Goal: Task Accomplishment & Management: Manage account settings

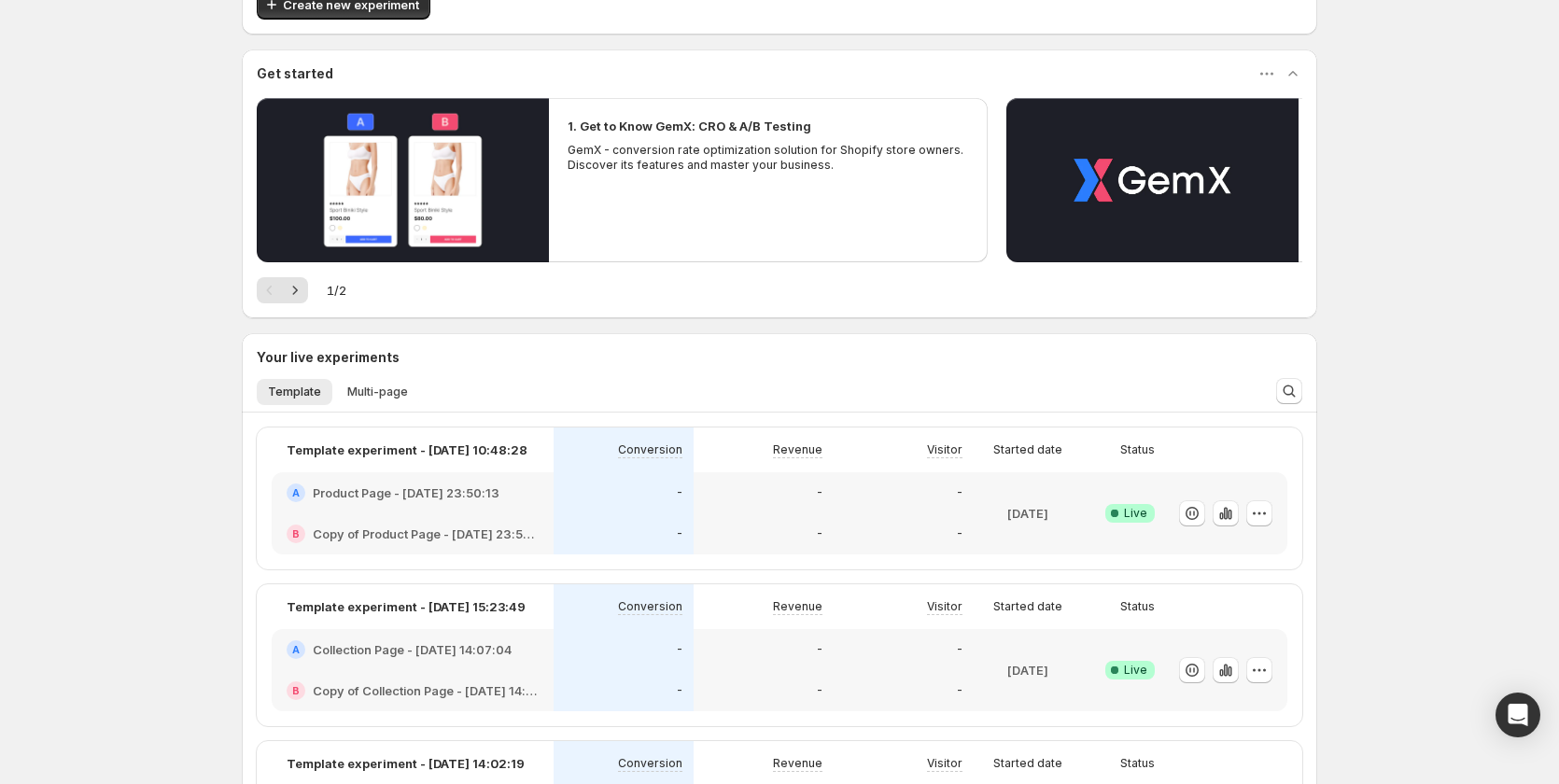
scroll to position [187, 0]
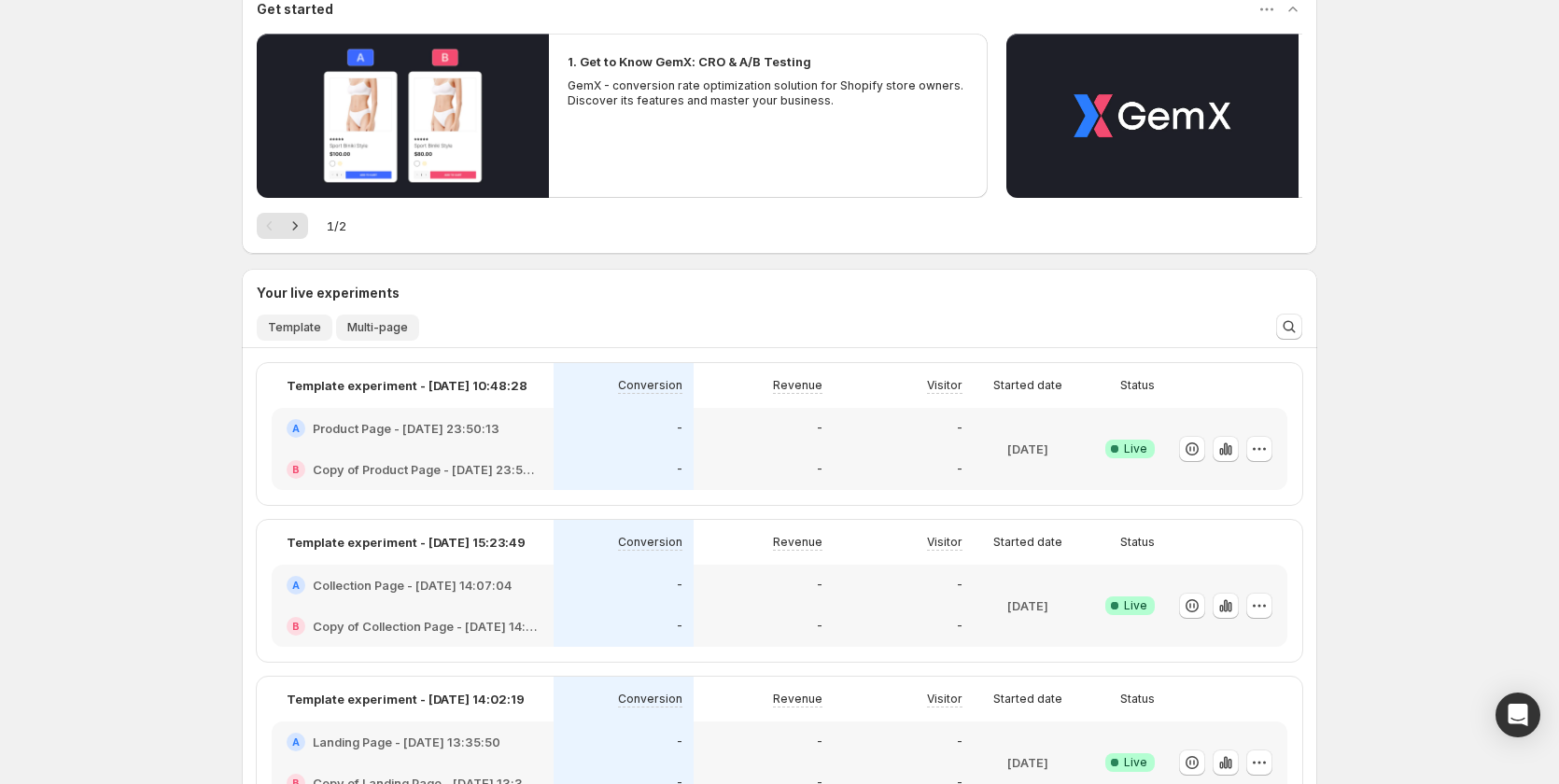
click at [387, 328] on span "Multi-page" at bounding box center [378, 328] width 61 height 15
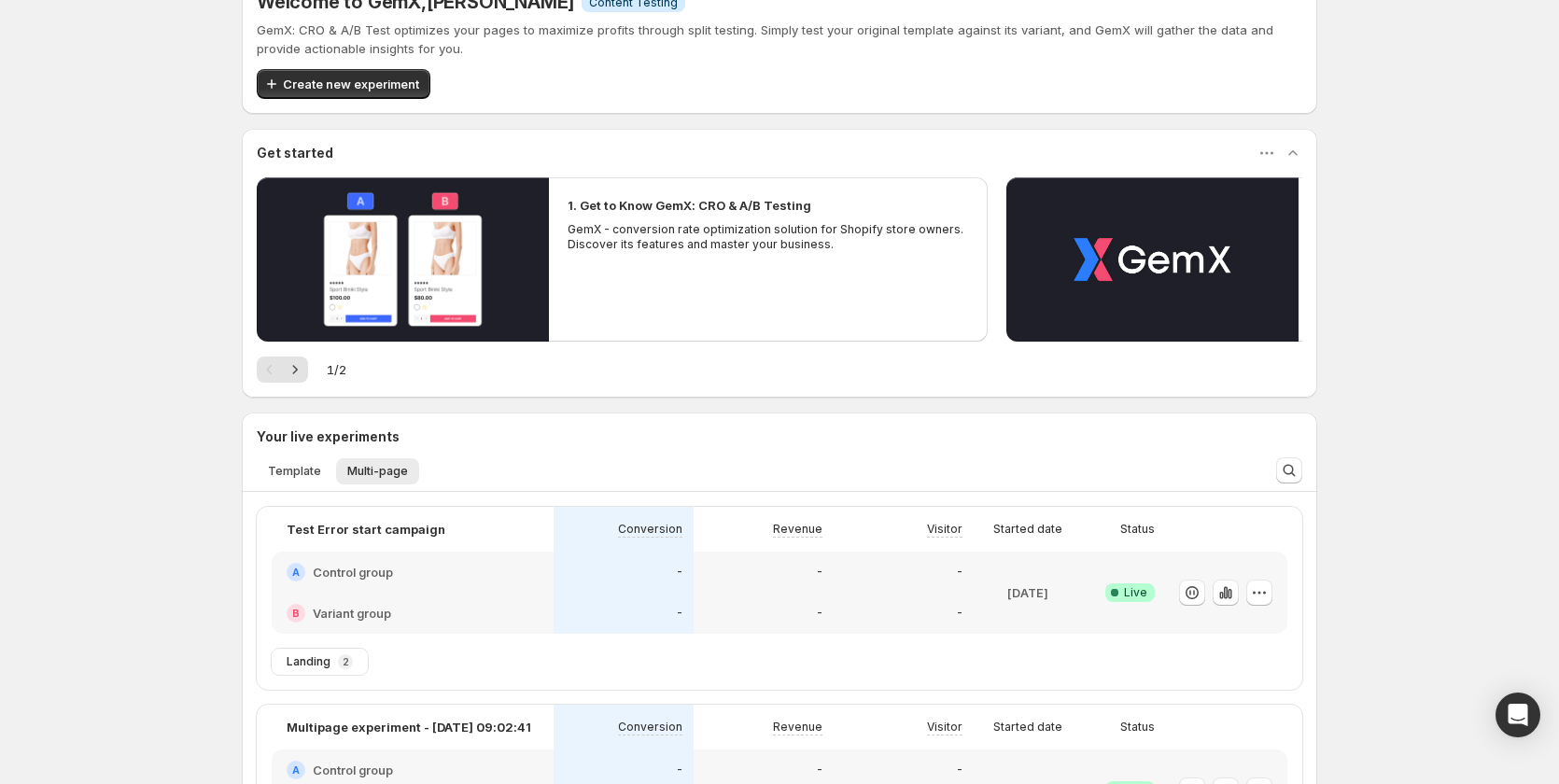
scroll to position [0, 0]
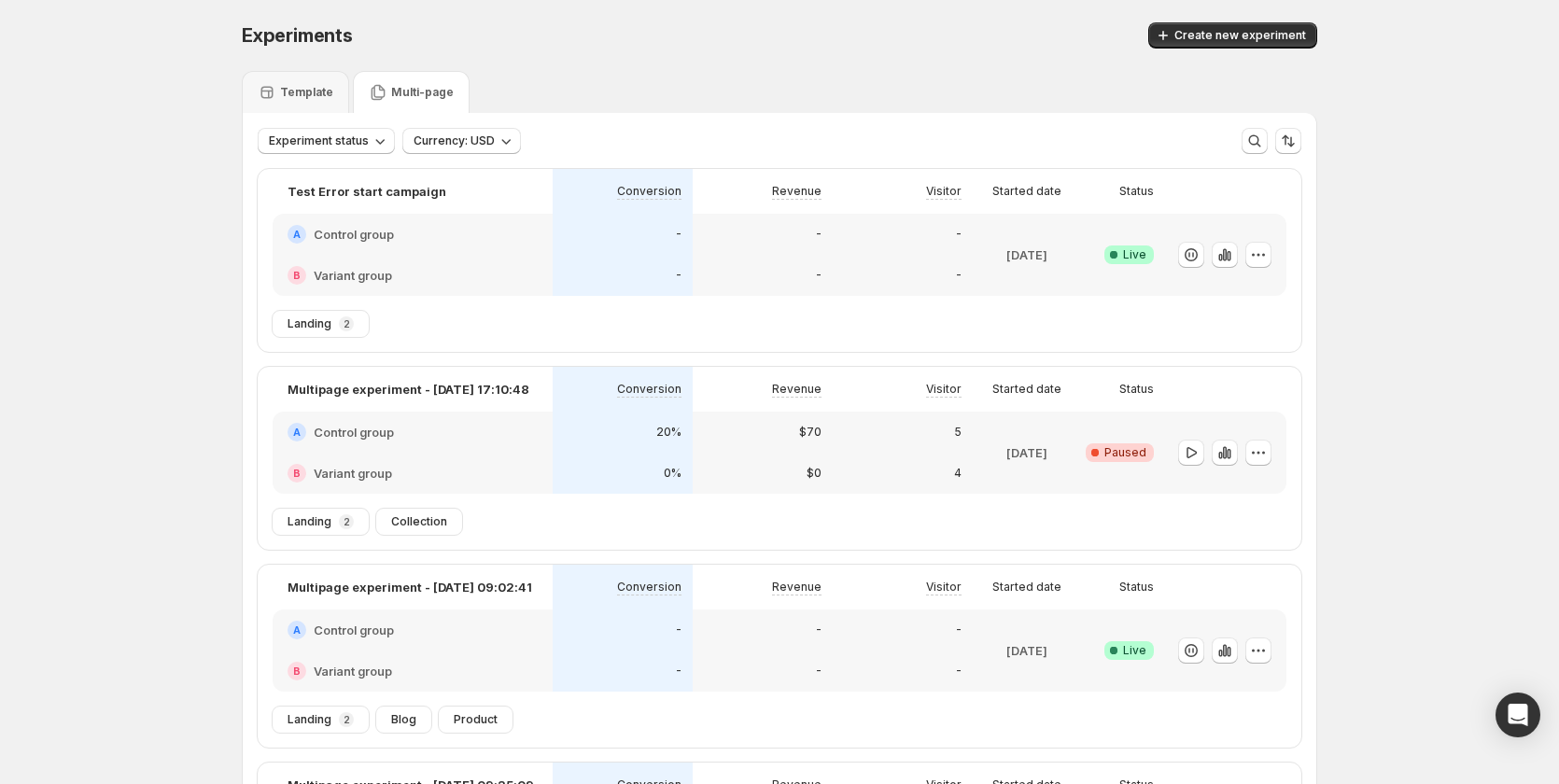
click at [639, 430] on div "20%" at bounding box center [622, 433] width 117 height 19
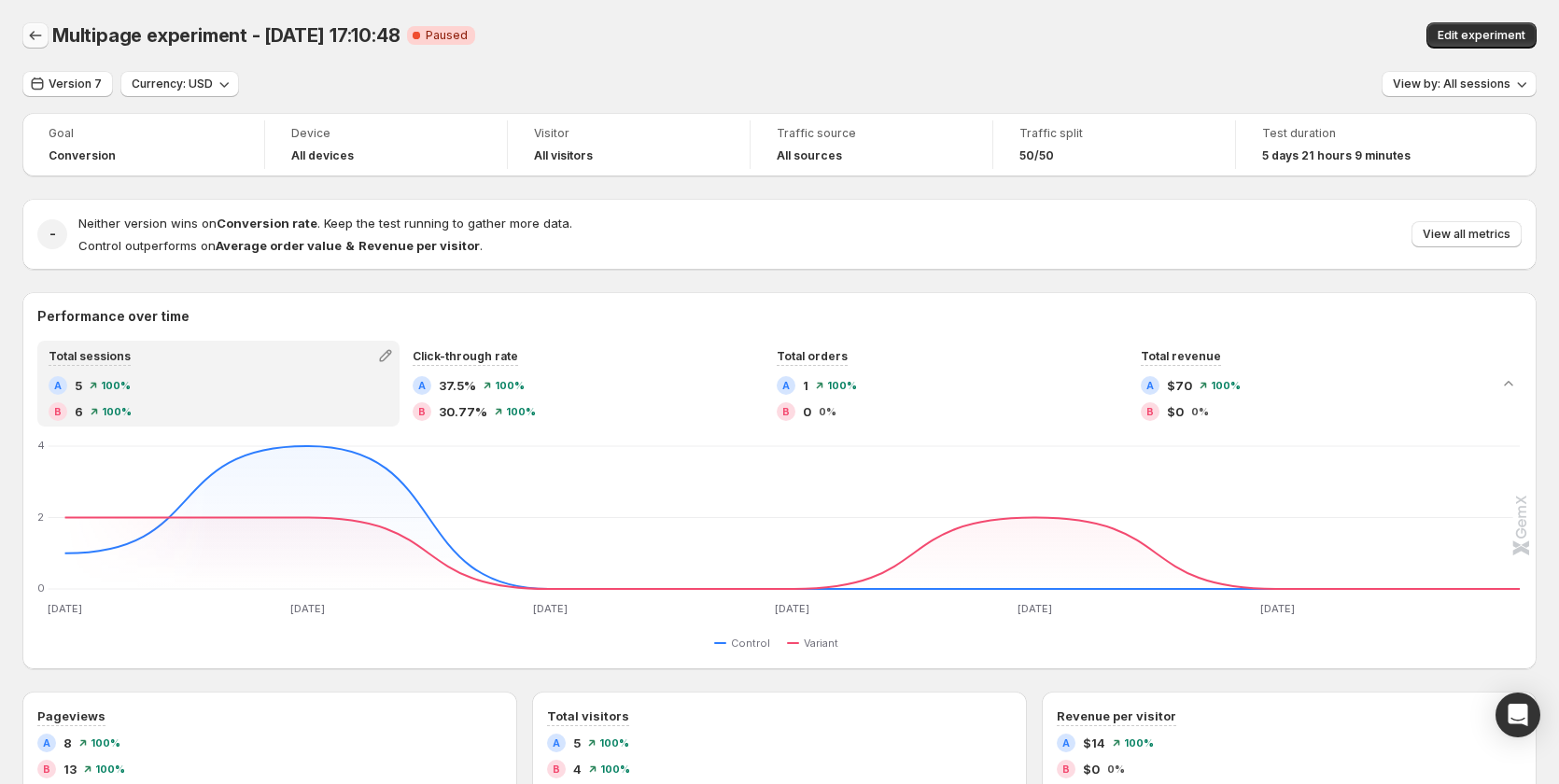
click at [38, 32] on icon "Back" at bounding box center [36, 36] width 19 height 19
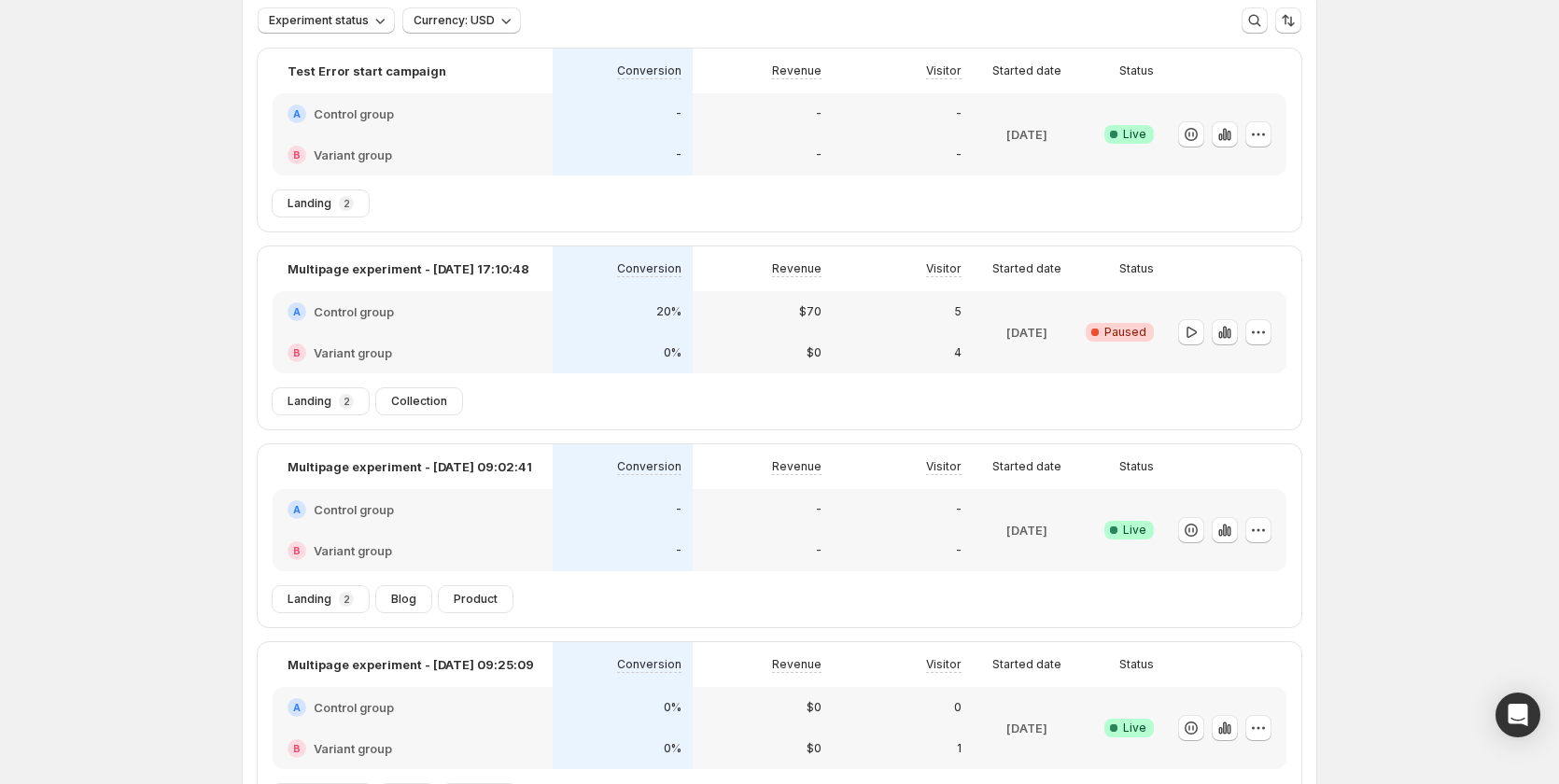
scroll to position [94, 0]
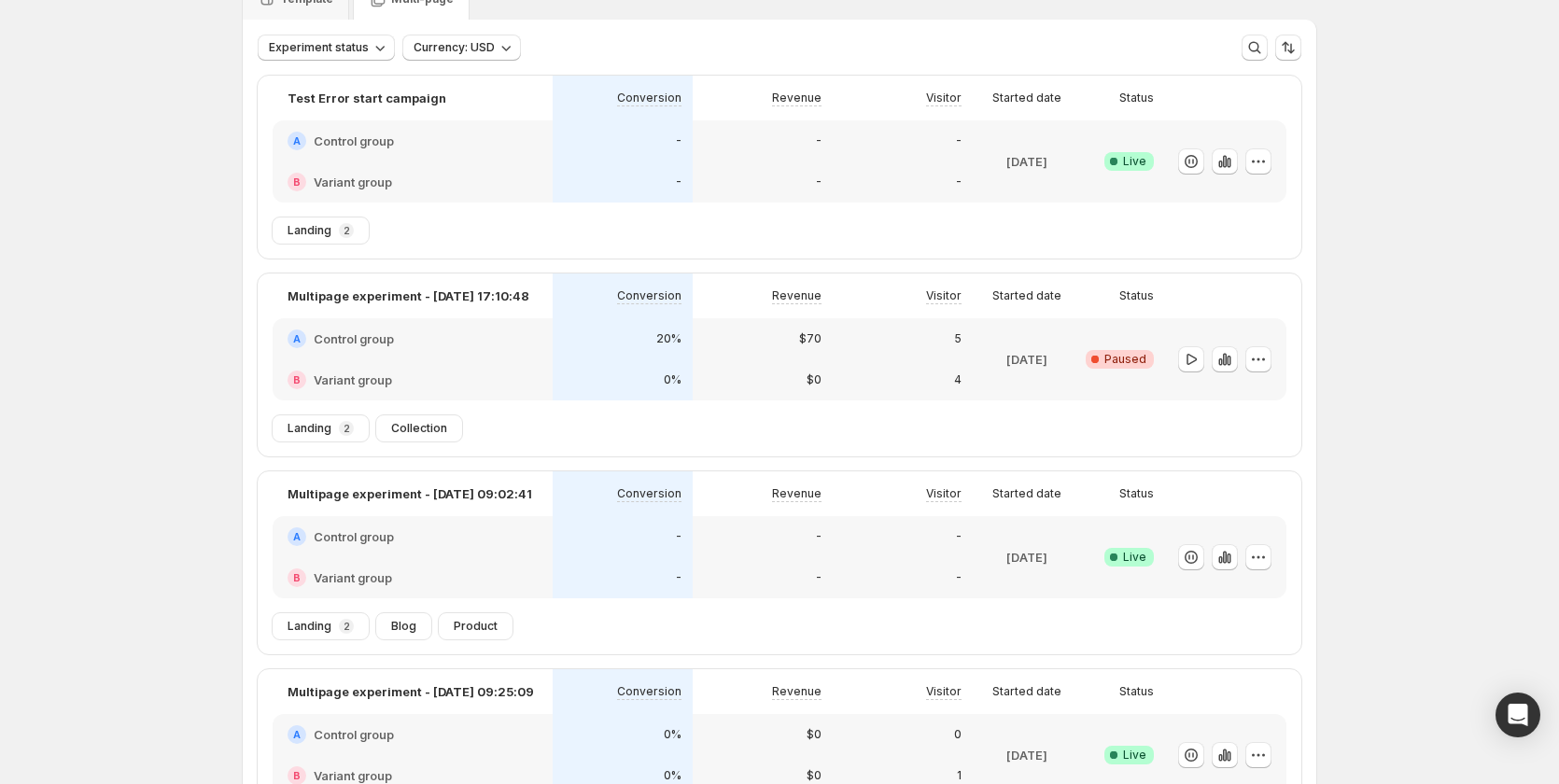
click at [757, 535] on div "-" at bounding box center [762, 537] width 117 height 19
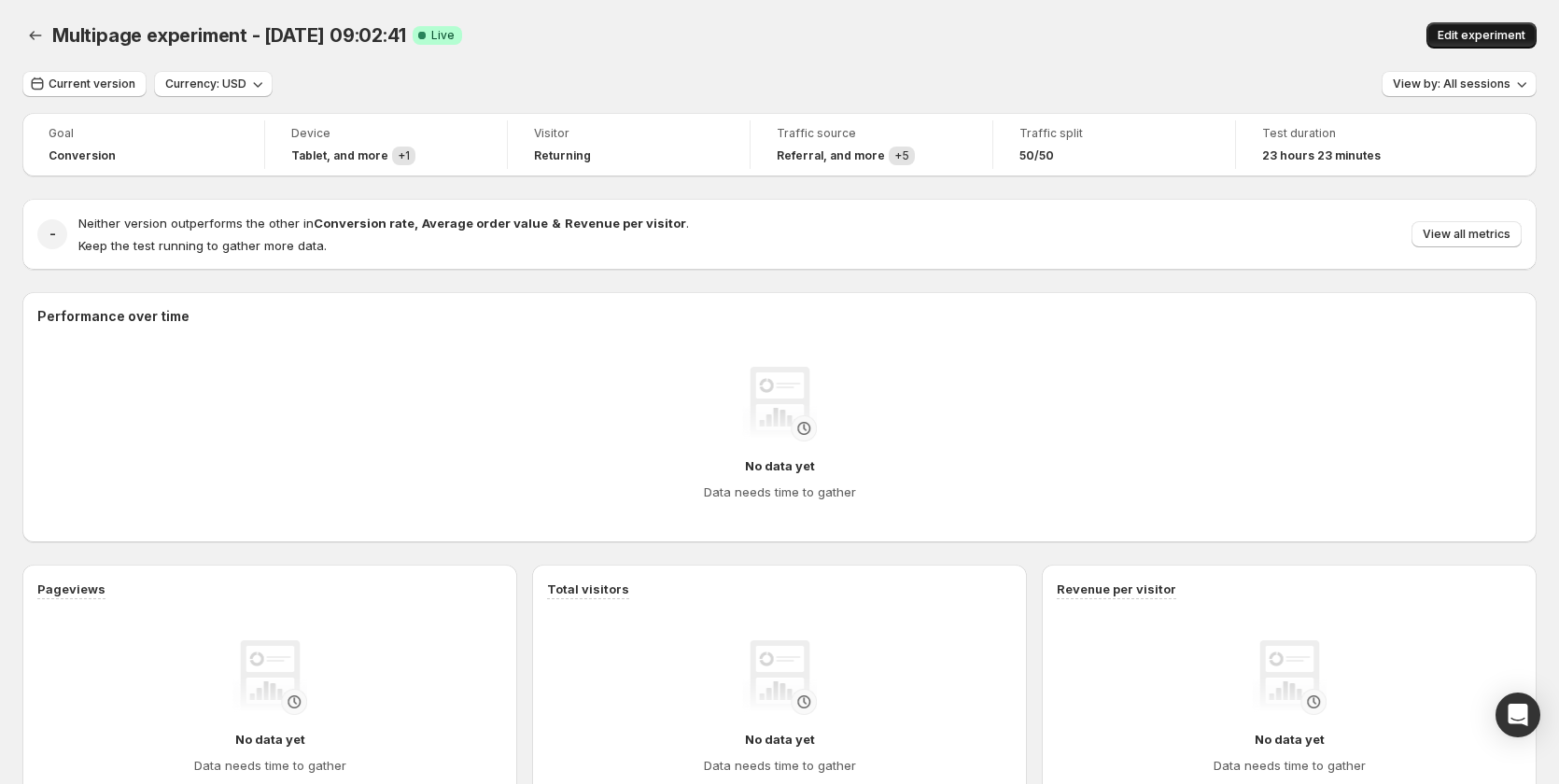
click at [1497, 32] on span "Edit experiment" at bounding box center [1481, 36] width 88 height 15
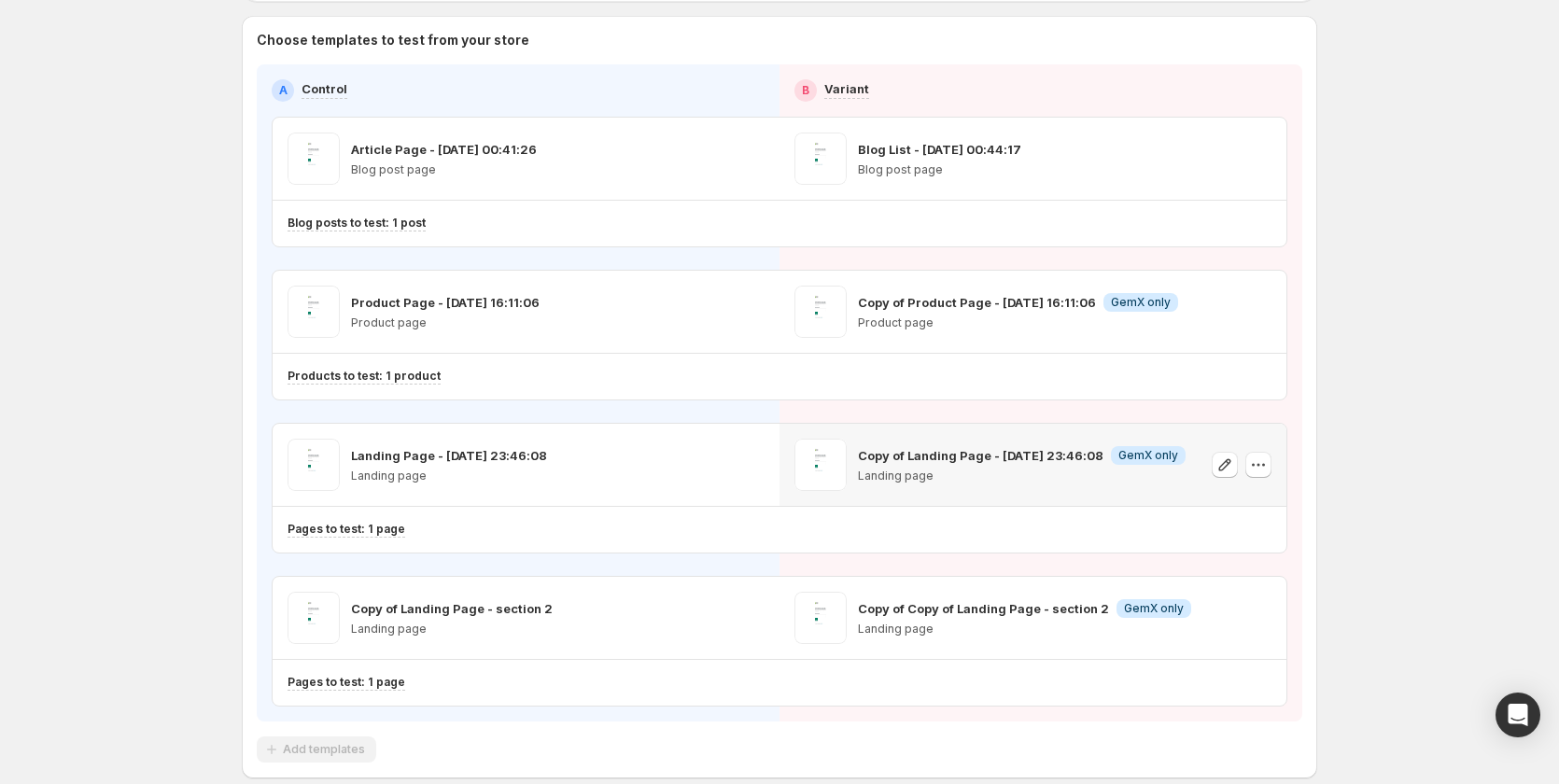
scroll to position [233, 0]
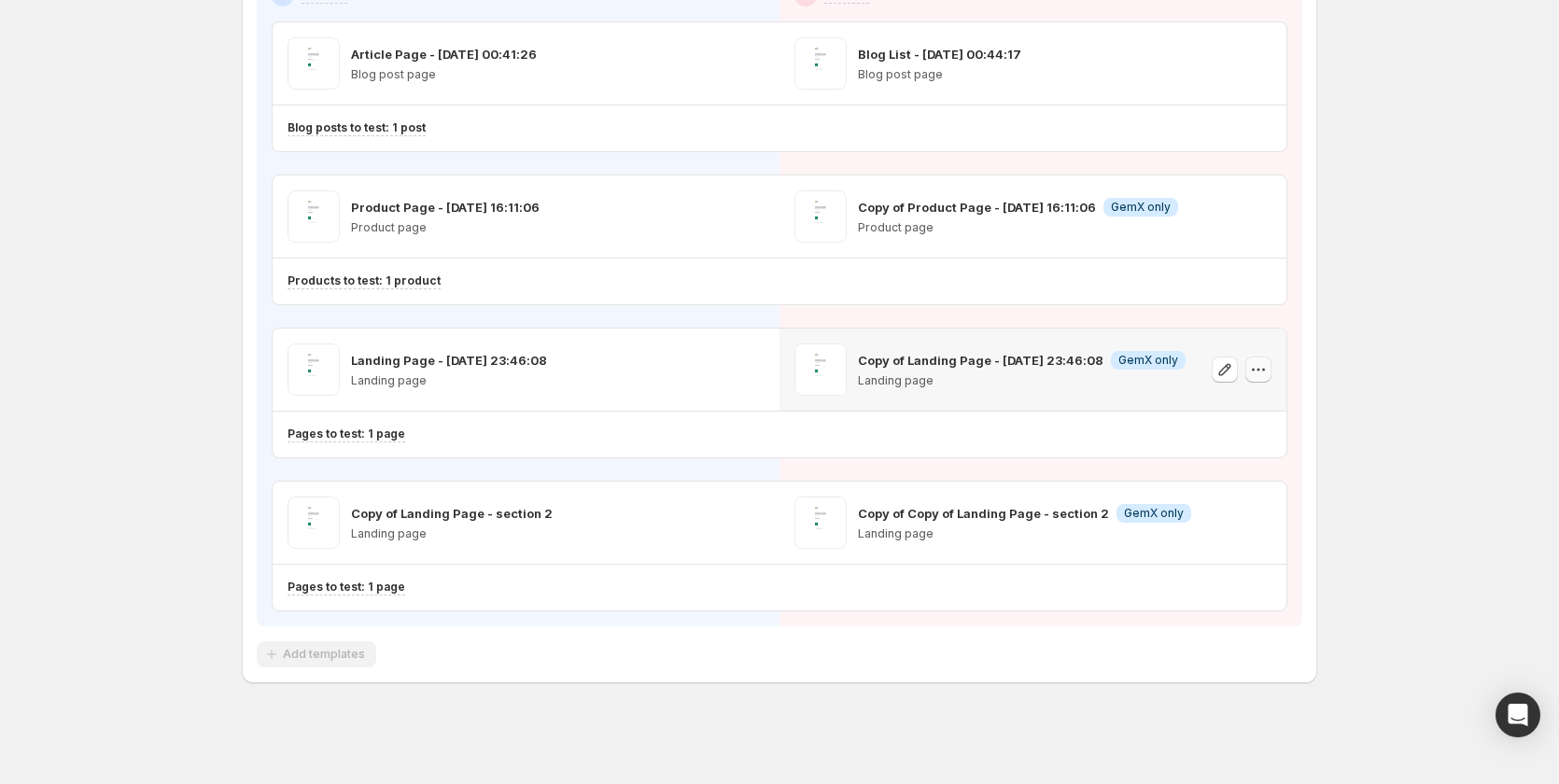
click at [1261, 368] on icon "button" at bounding box center [1259, 369] width 19 height 19
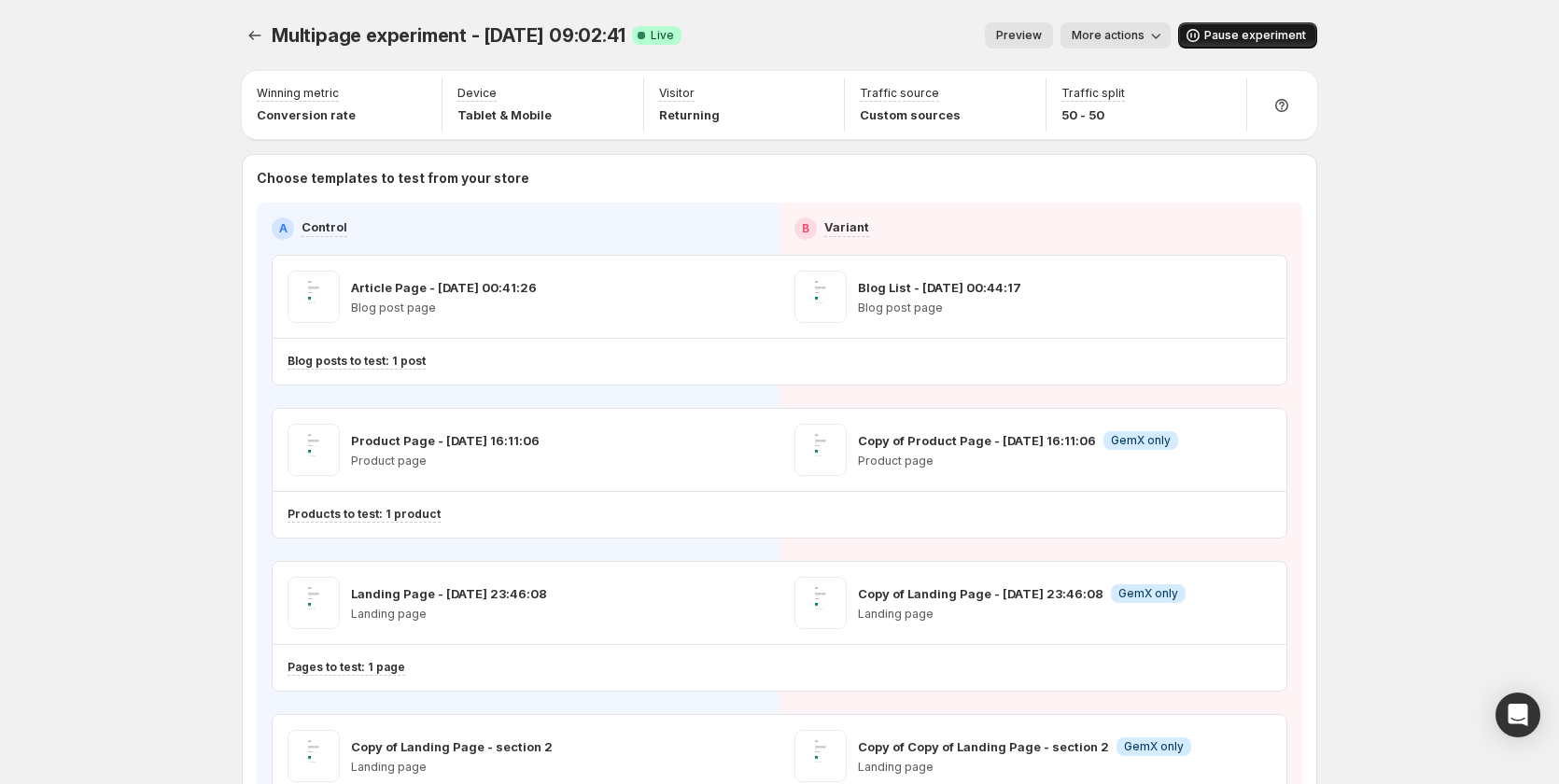
click at [1260, 33] on span "Pause experiment" at bounding box center [1255, 36] width 101 height 15
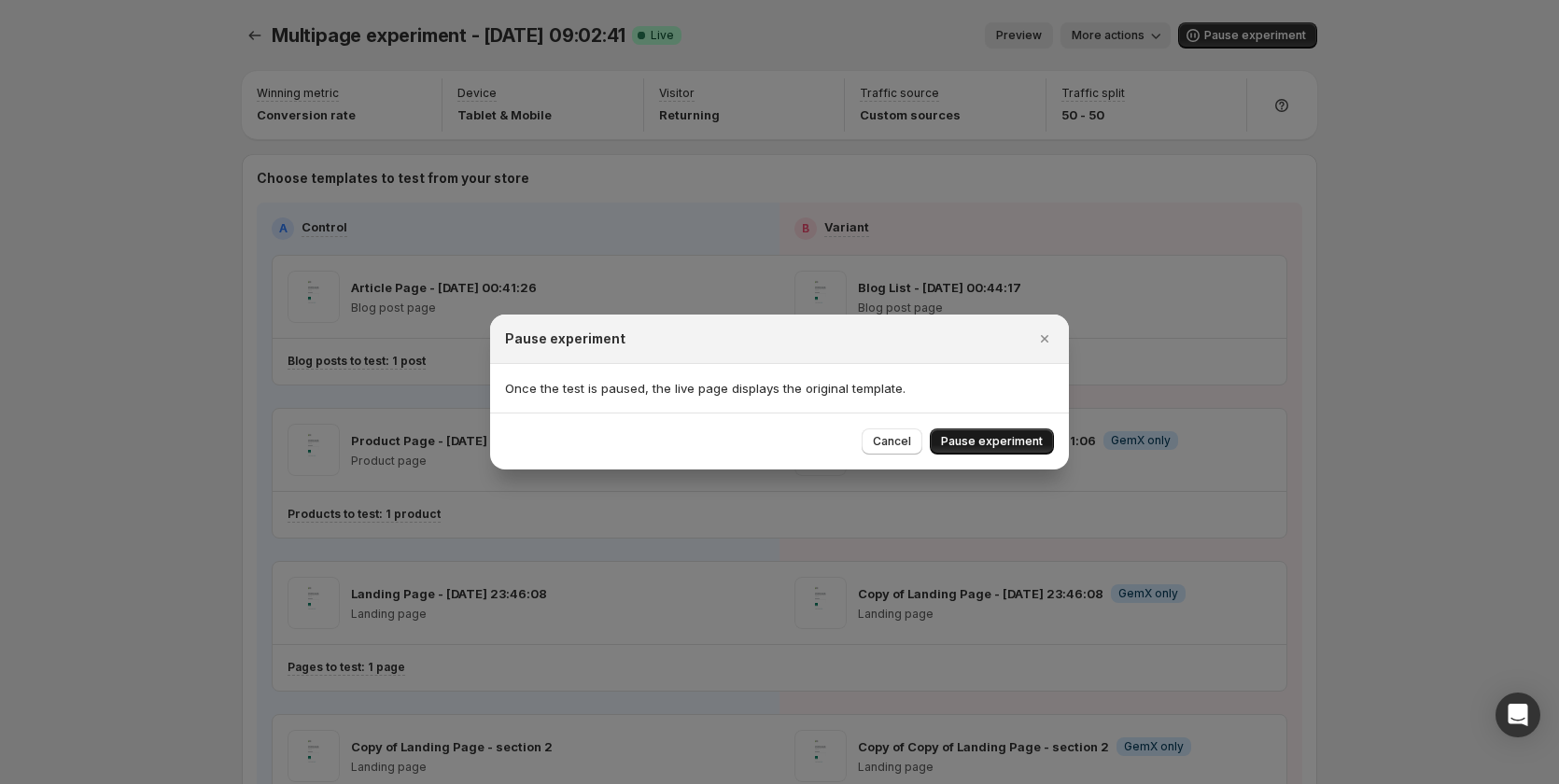
click at [978, 434] on button "Pause experiment" at bounding box center [992, 441] width 124 height 27
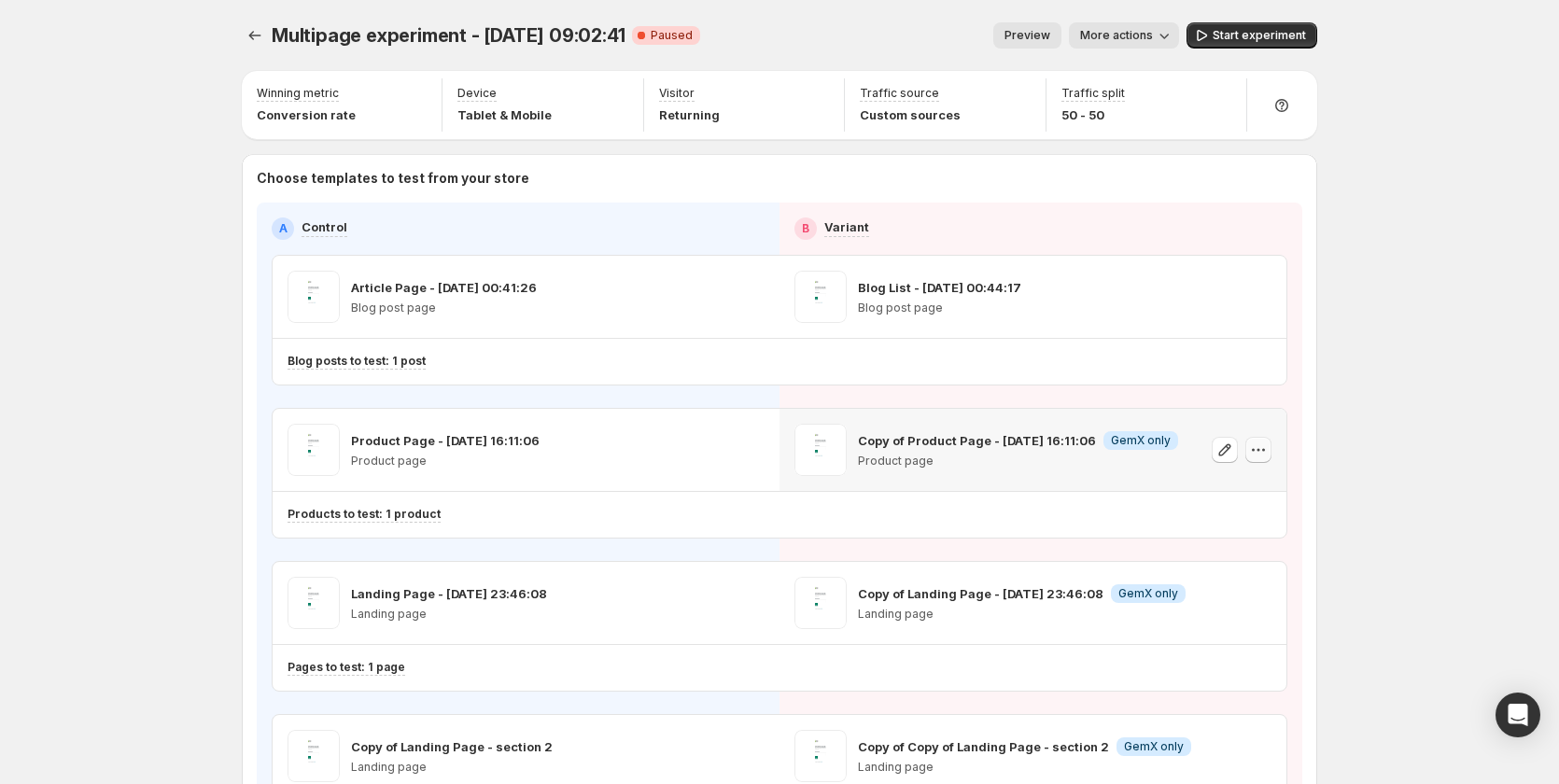
click at [1267, 452] on icon "button" at bounding box center [1259, 450] width 19 height 19
click at [1385, 530] on div "Multipage experiment - [DATE] 09:02:41. This page is ready Multipage experiment…" at bounding box center [780, 508] width 1559 height 1016
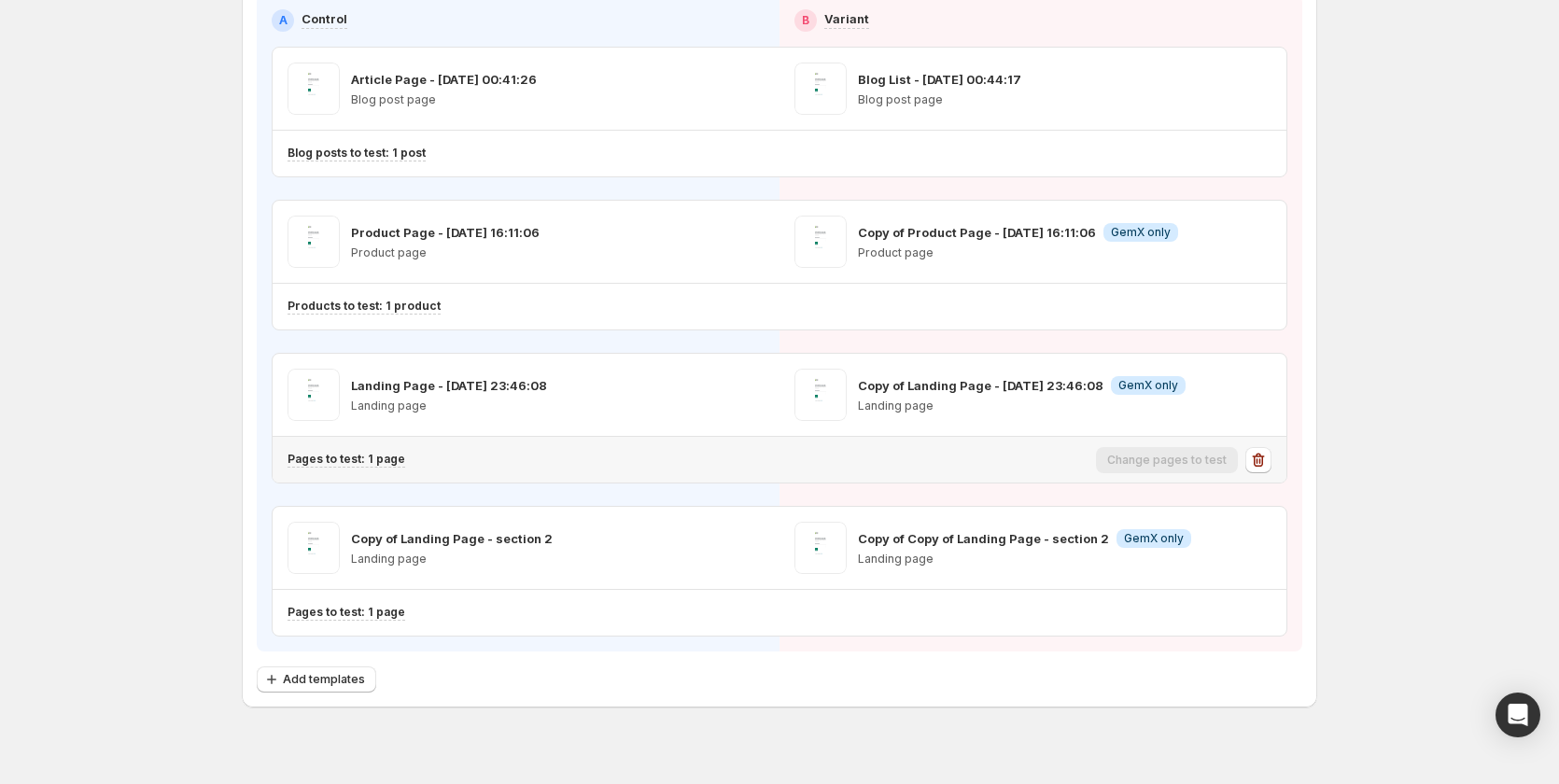
scroll to position [232, 0]
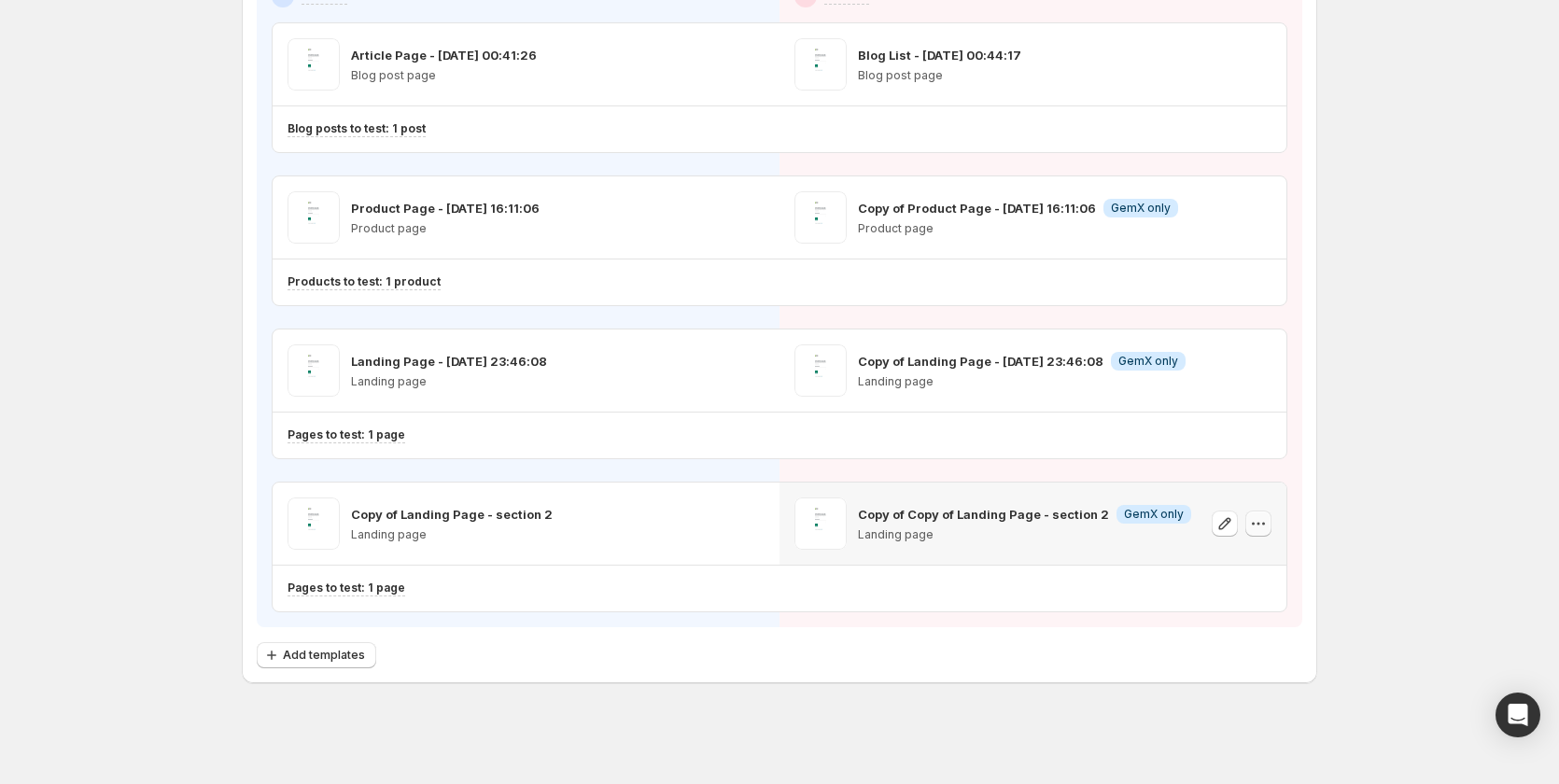
click at [1262, 536] on button "button" at bounding box center [1259, 524] width 27 height 27
click at [1224, 640] on span "Remove template" at bounding box center [1263, 642] width 100 height 15
click at [1089, 522] on span "Select template for Variant" at bounding box center [1025, 523] width 149 height 15
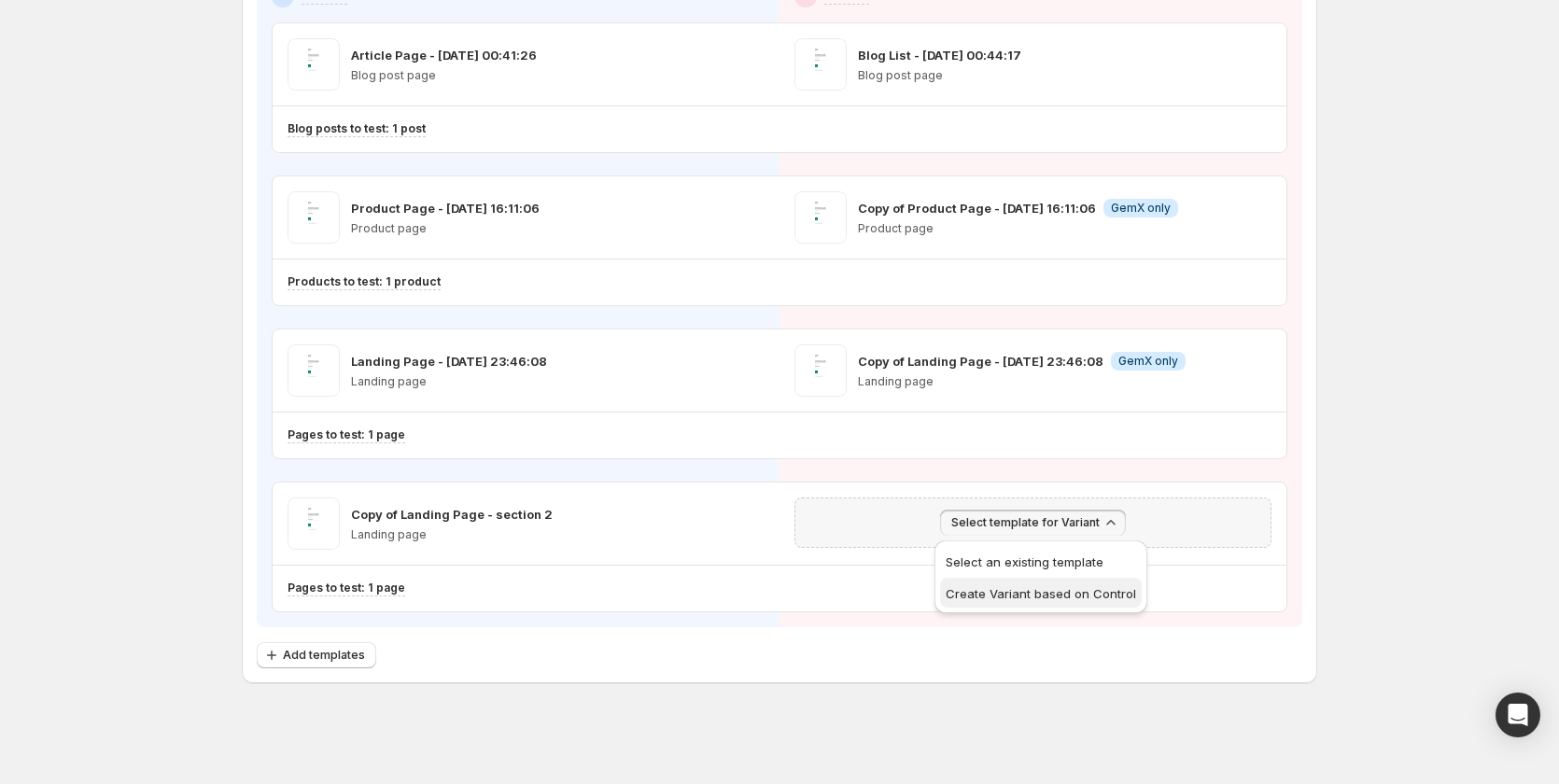
click at [1061, 594] on span "Create Variant based on Control" at bounding box center [1041, 594] width 190 height 15
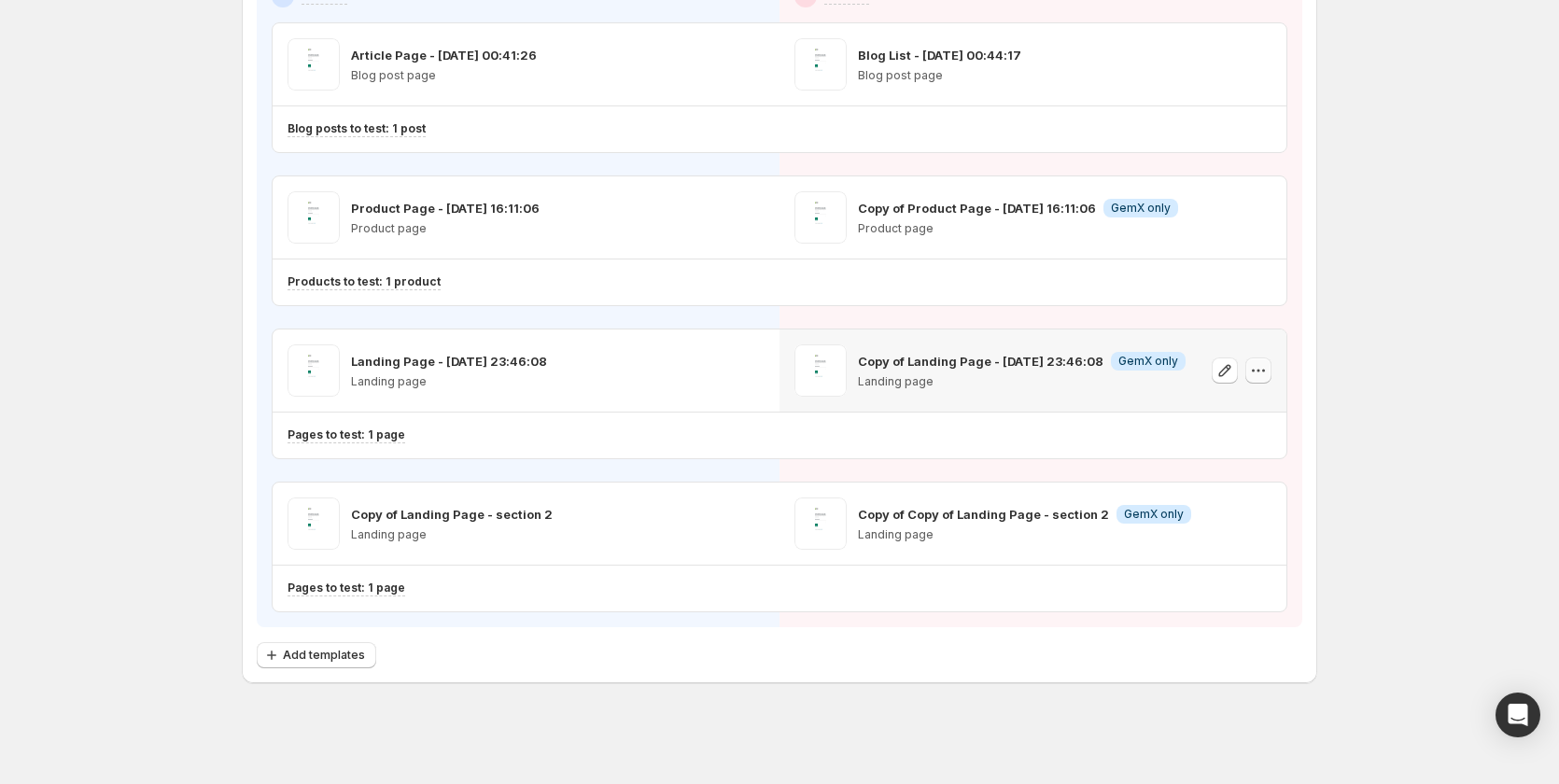
click at [1256, 371] on icon "button" at bounding box center [1259, 370] width 19 height 19
click at [1222, 495] on span "Remove template" at bounding box center [1265, 490] width 100 height 15
click at [1086, 366] on span "Select template for Variant" at bounding box center [1025, 369] width 149 height 15
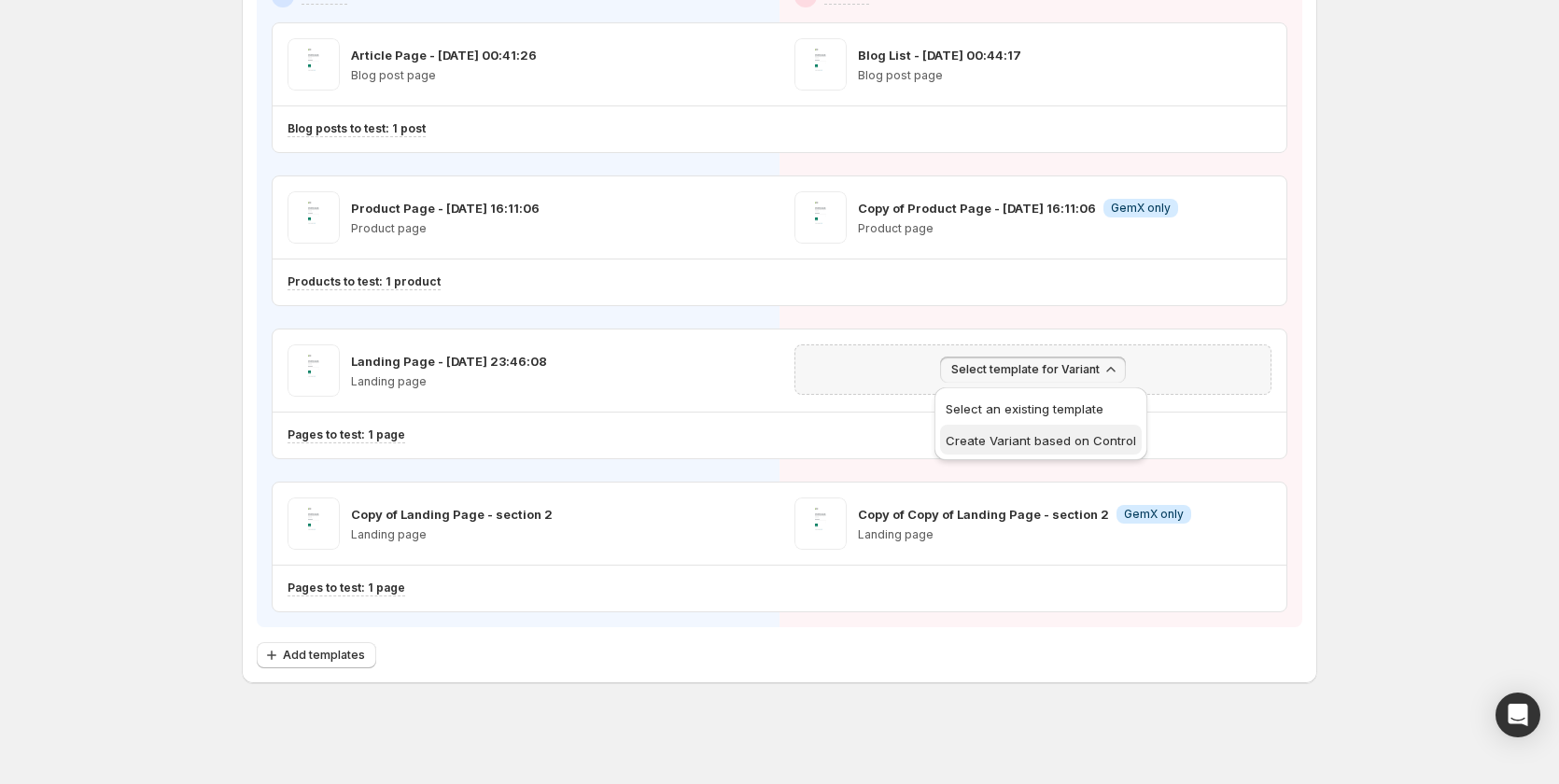
click at [1053, 453] on button "Create Variant based on Control" at bounding box center [1041, 439] width 202 height 30
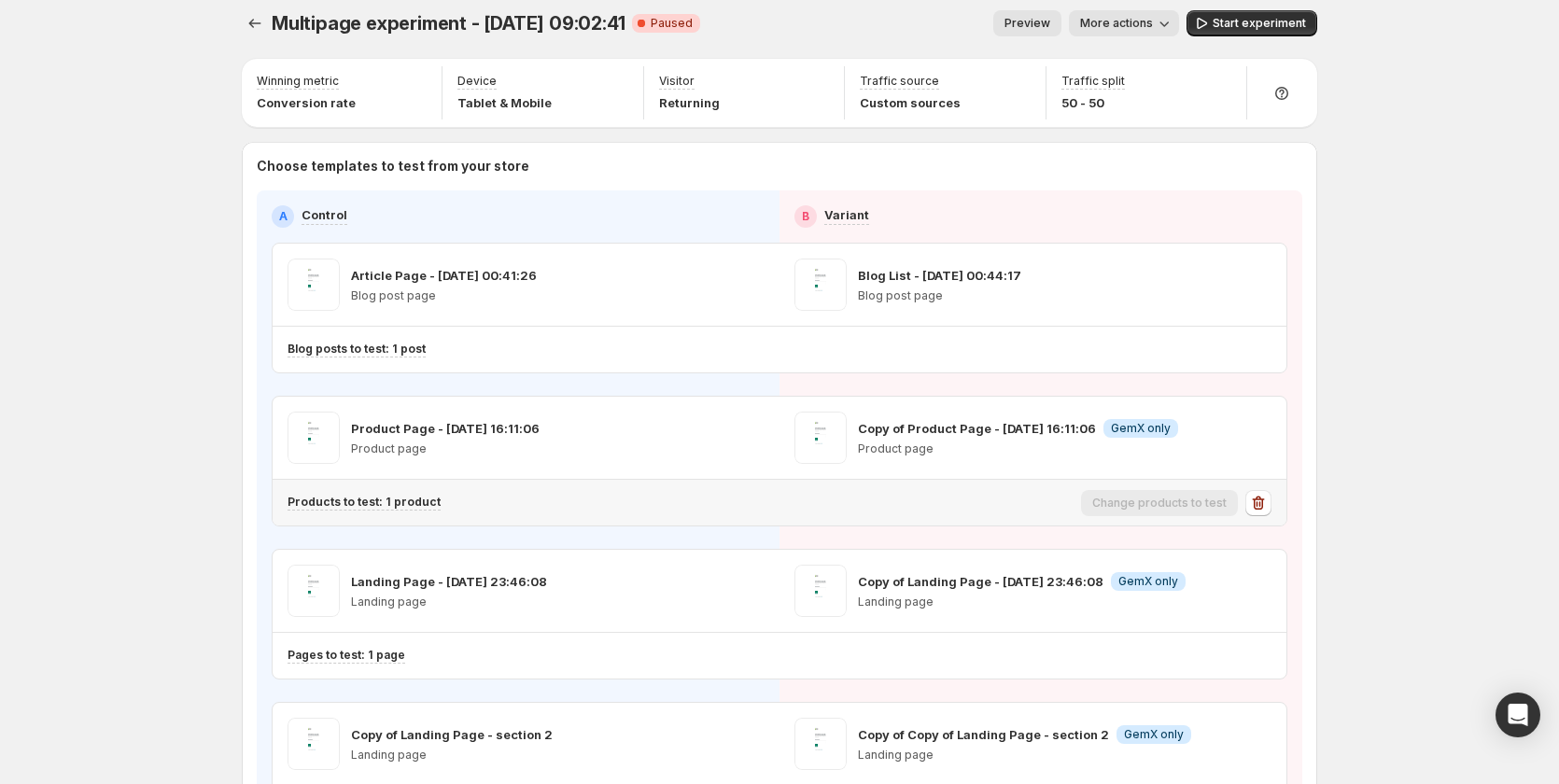
scroll to position [0, 0]
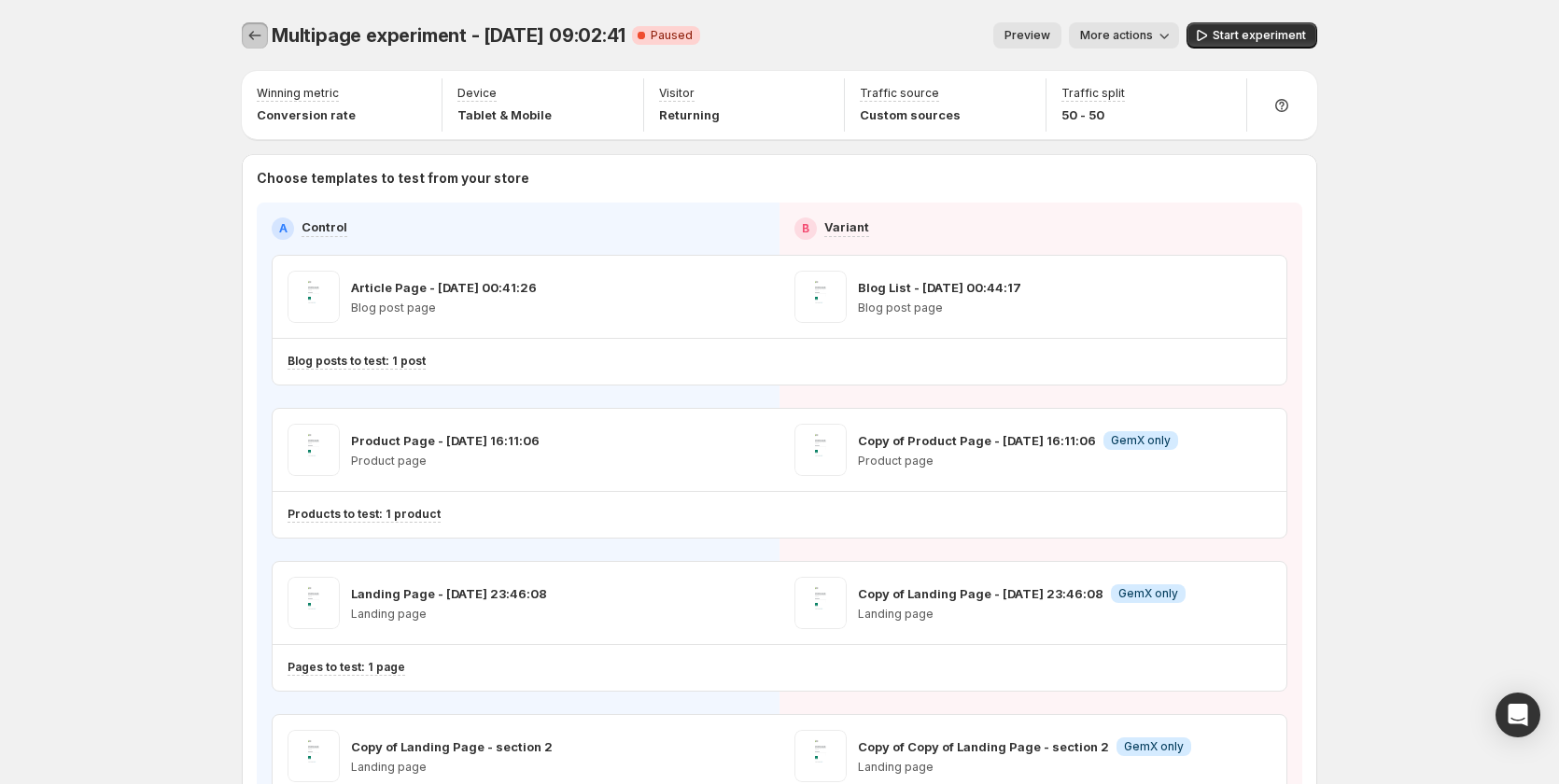
click at [259, 32] on icon "Experiments" at bounding box center [255, 36] width 19 height 19
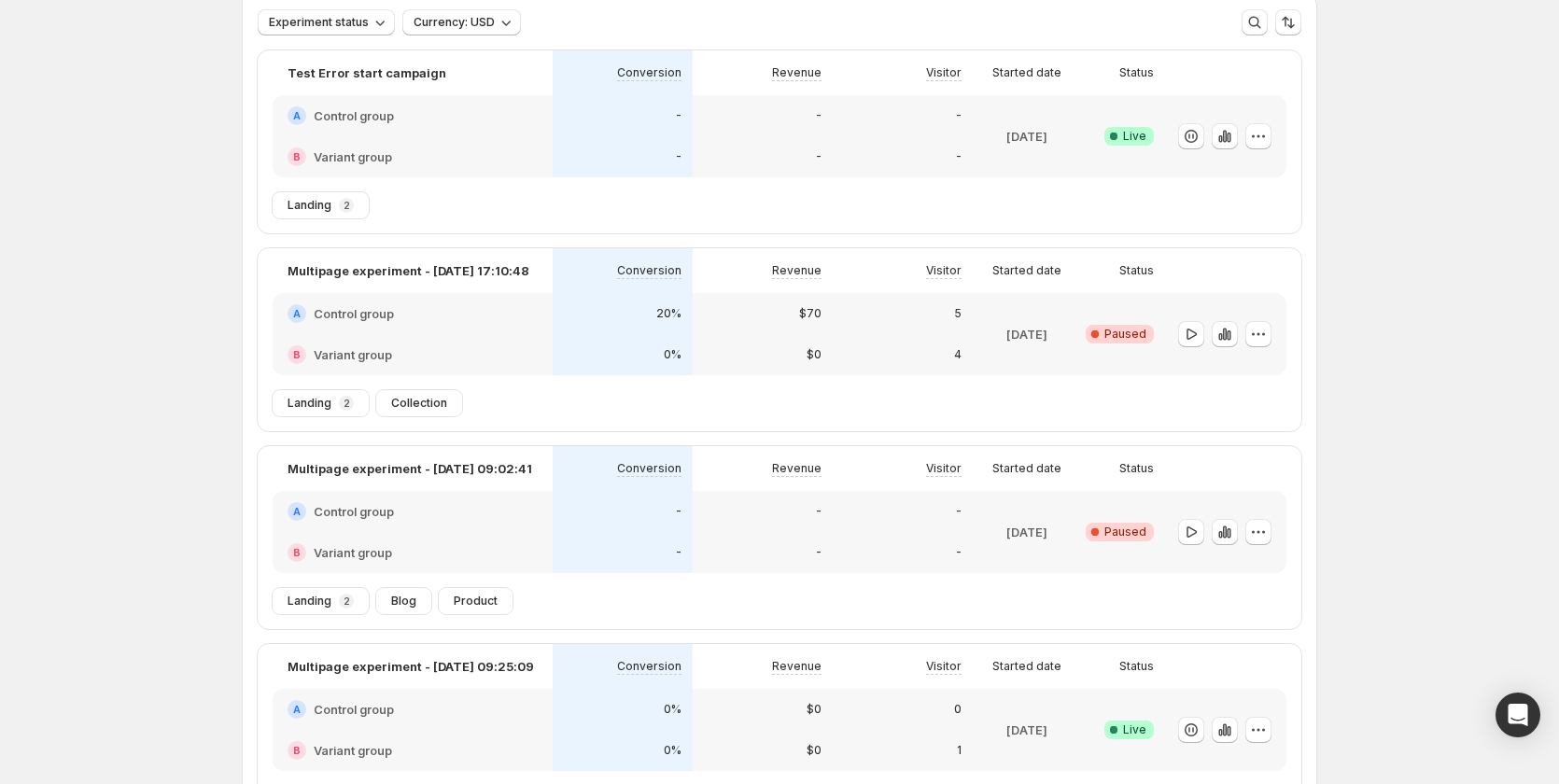
scroll to position [187, 0]
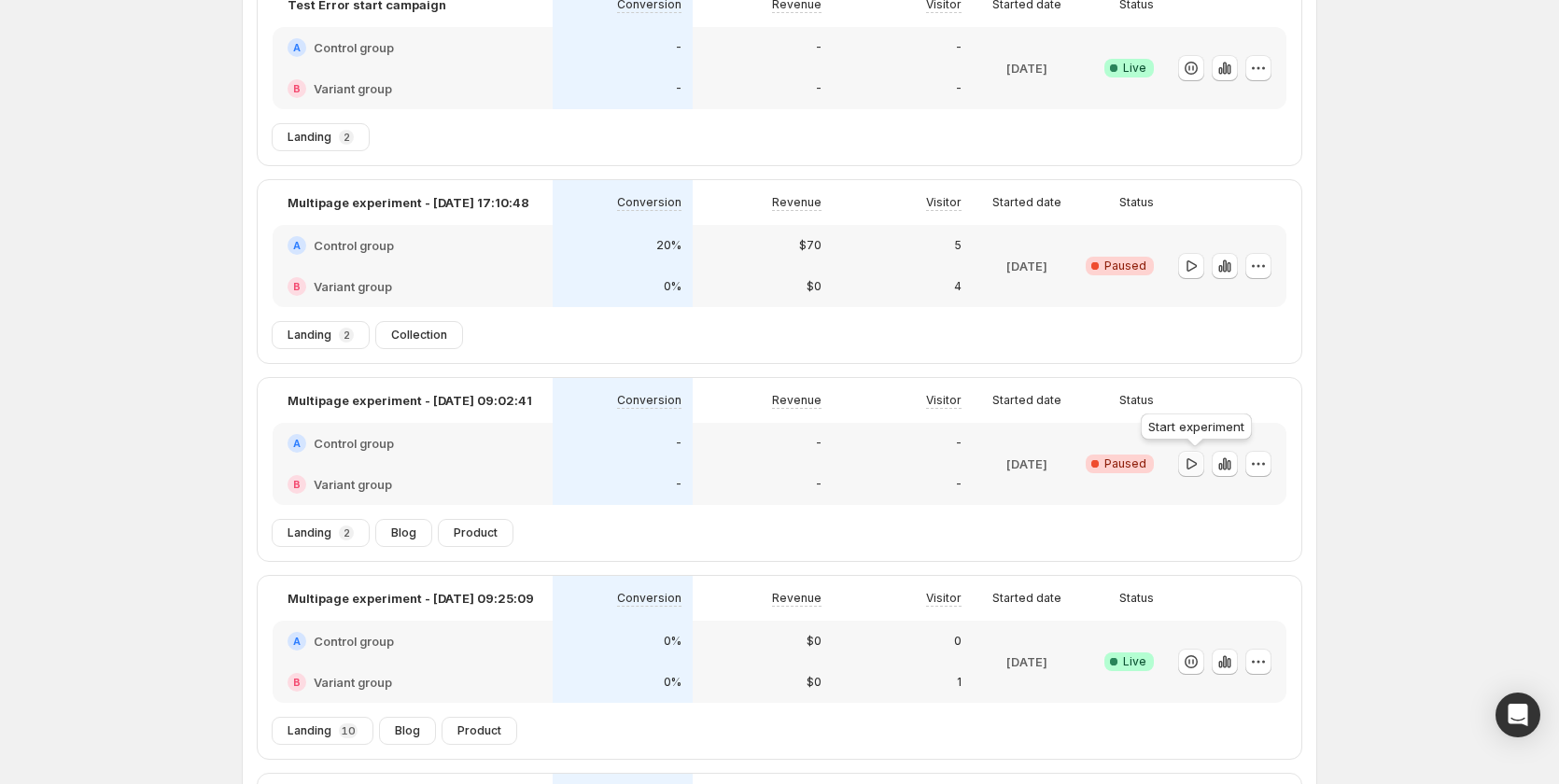
click at [1198, 466] on icon "button" at bounding box center [1192, 464] width 19 height 19
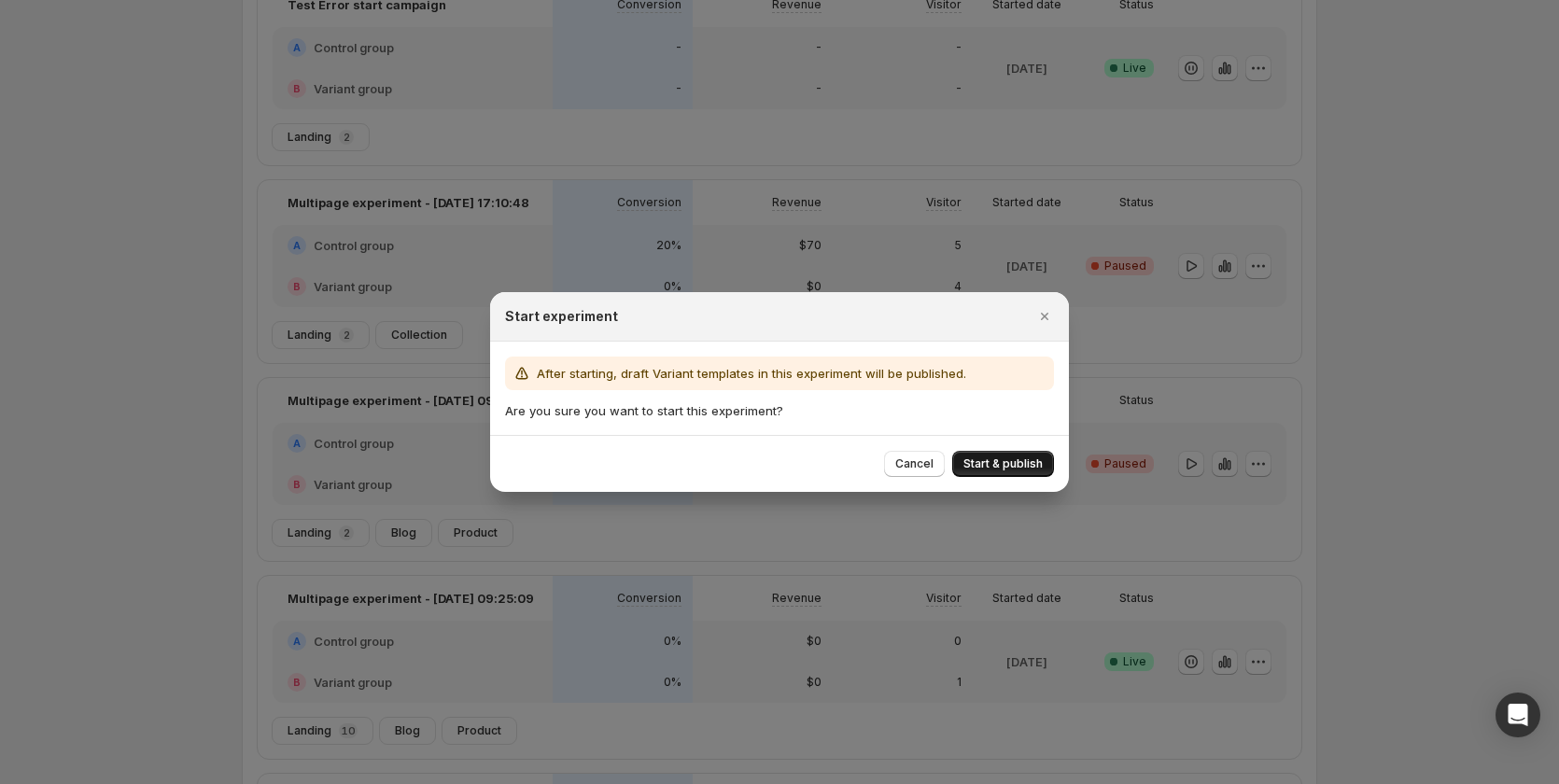
click at [1011, 452] on button "Start & publish" at bounding box center [1002, 464] width 101 height 27
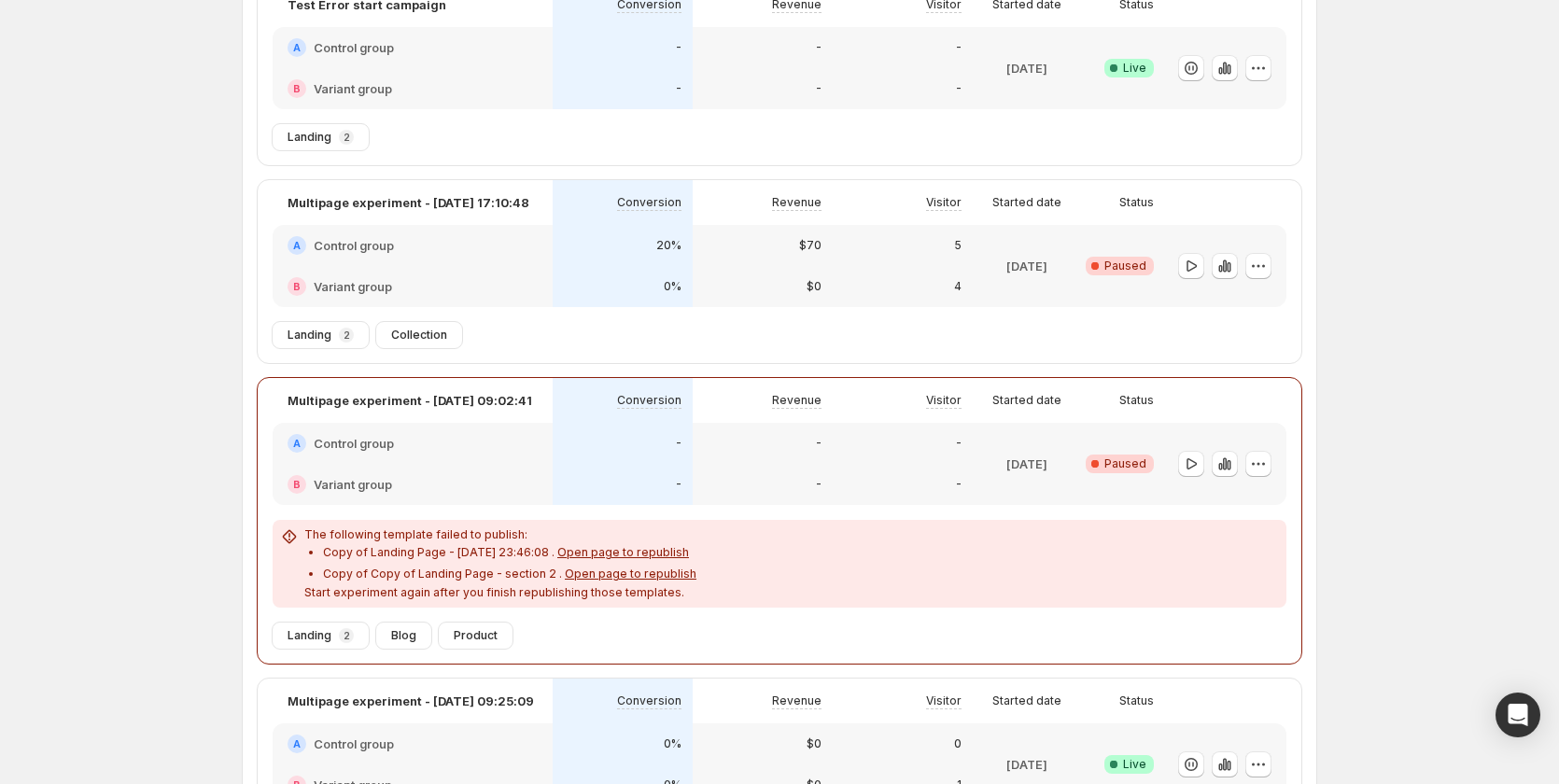
click at [611, 553] on span "Open page to republish" at bounding box center [622, 552] width 132 height 14
click at [651, 579] on span "Open page to republish" at bounding box center [630, 573] width 132 height 14
click at [600, 571] on span "Open page to republish" at bounding box center [630, 573] width 132 height 14
click at [1192, 464] on icon "button" at bounding box center [1192, 463] width 10 height 11
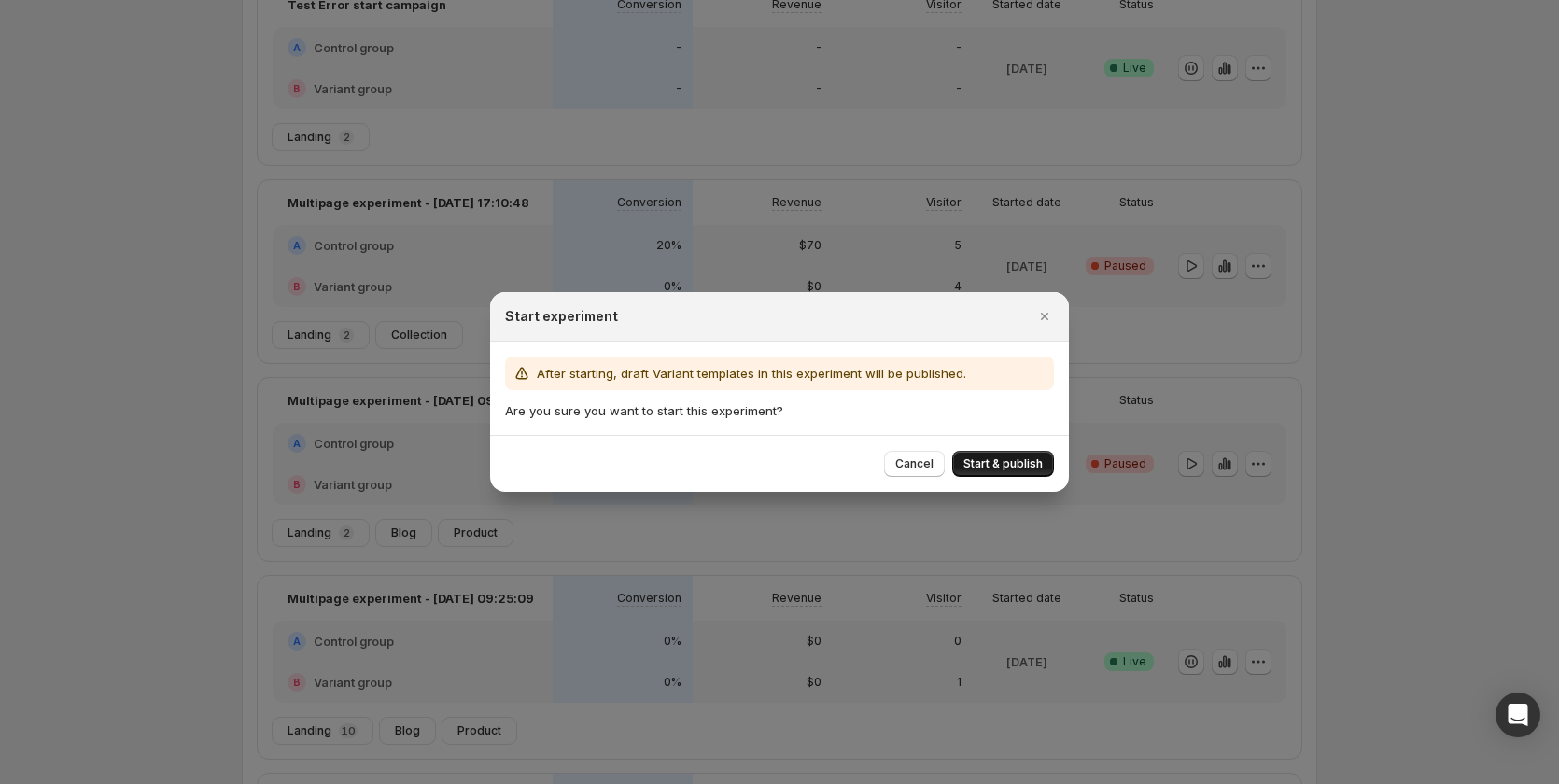
click at [1011, 458] on span "Start & publish" at bounding box center [1003, 464] width 80 height 15
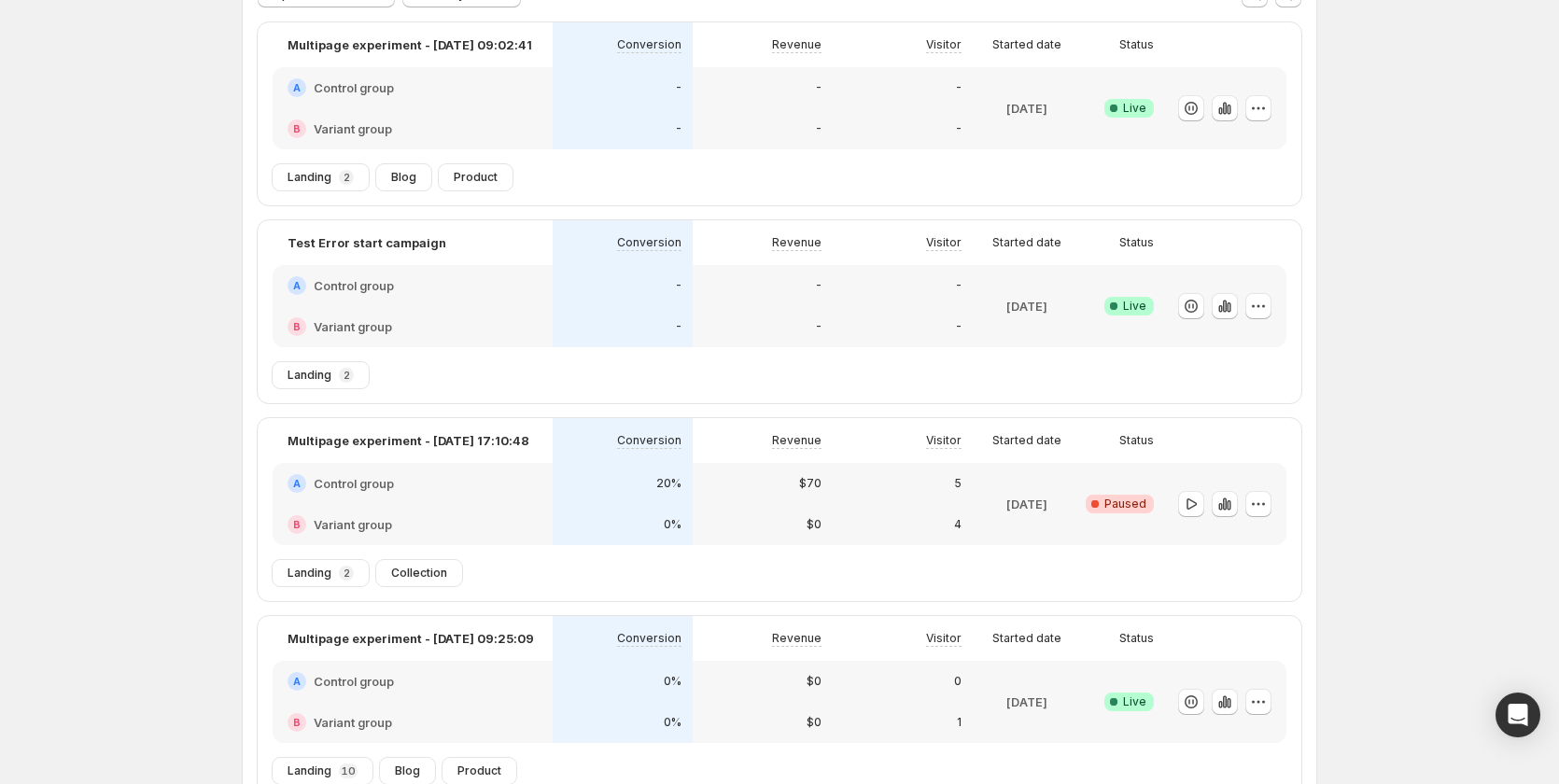
scroll to position [0, 0]
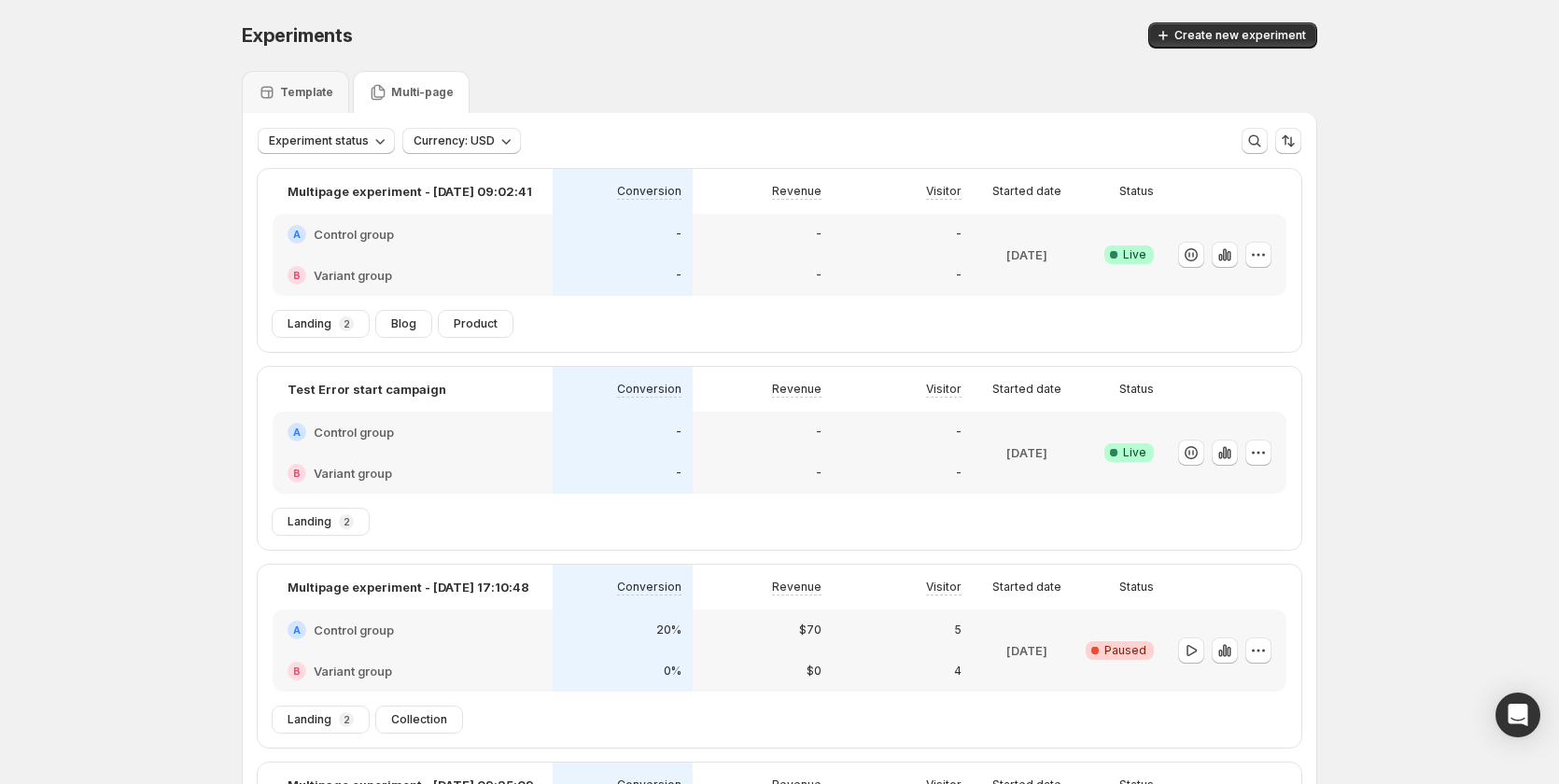
click at [692, 254] on div "-" at bounding box center [623, 234] width 140 height 41
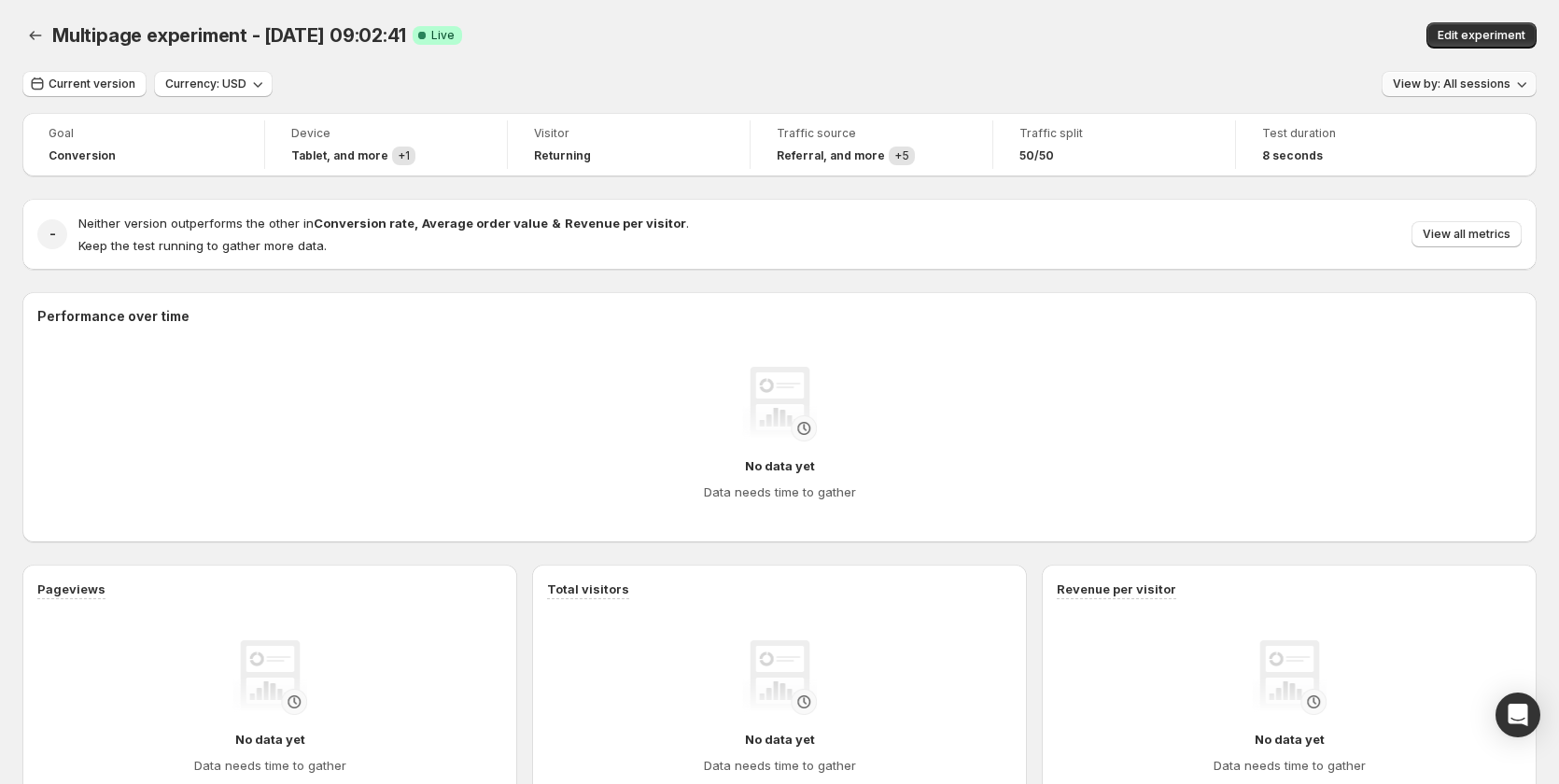
click at [1447, 76] on button "View by: All sessions" at bounding box center [1460, 84] width 155 height 27
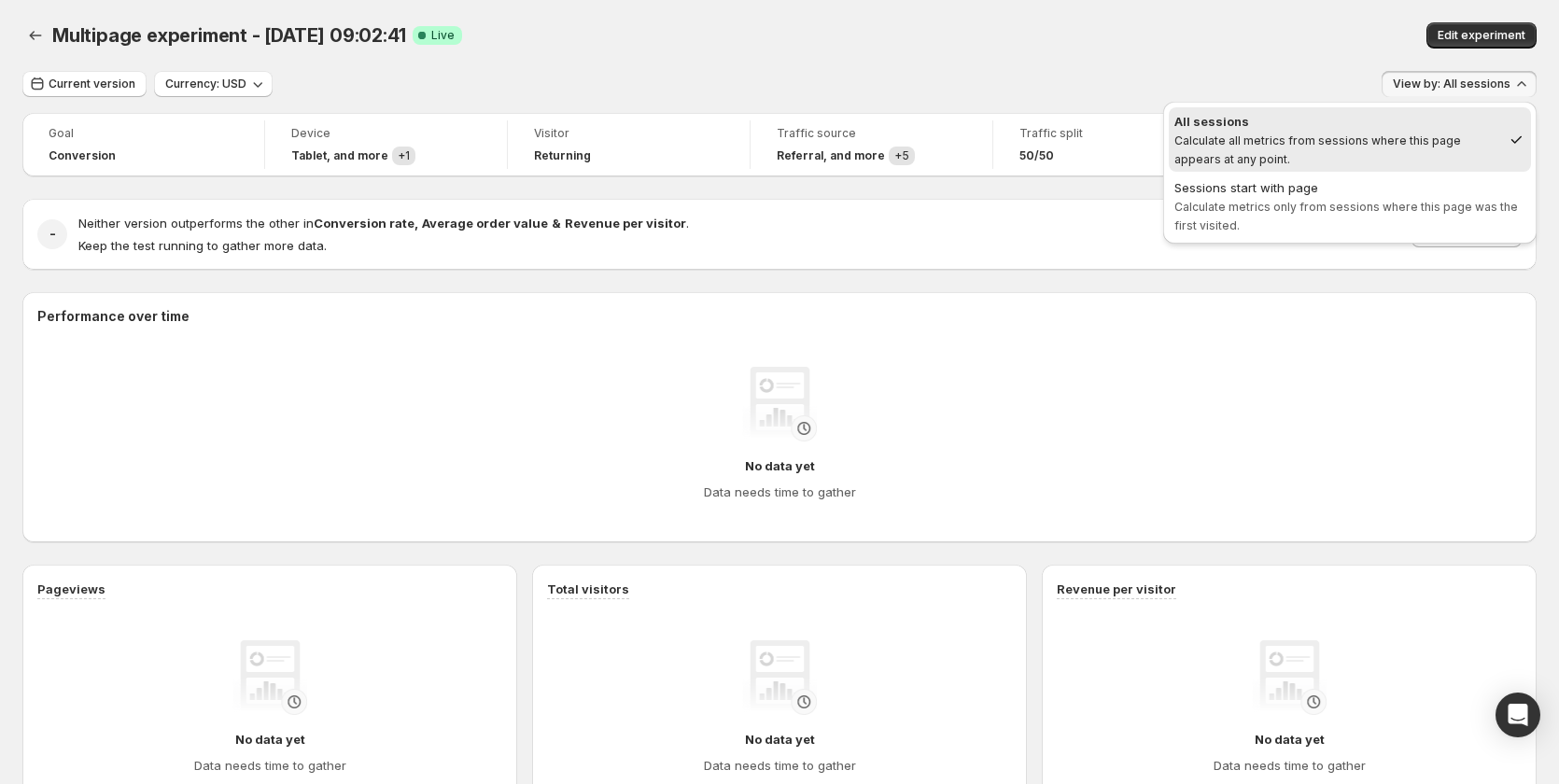
click at [1175, 35] on div "Edit experiment" at bounding box center [1242, 36] width 588 height 27
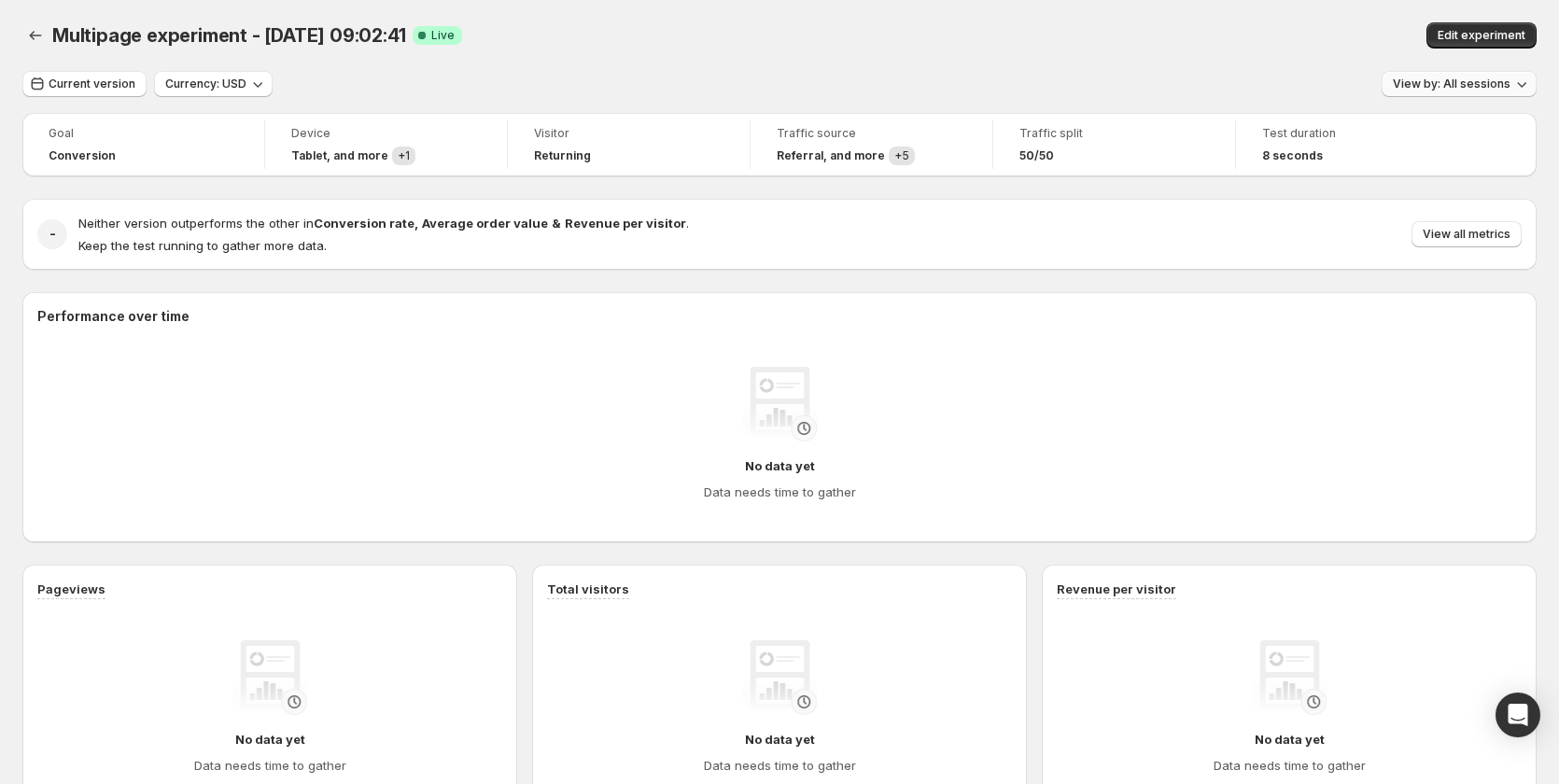
click at [1486, 82] on span "View by: All sessions" at bounding box center [1452, 84] width 117 height 15
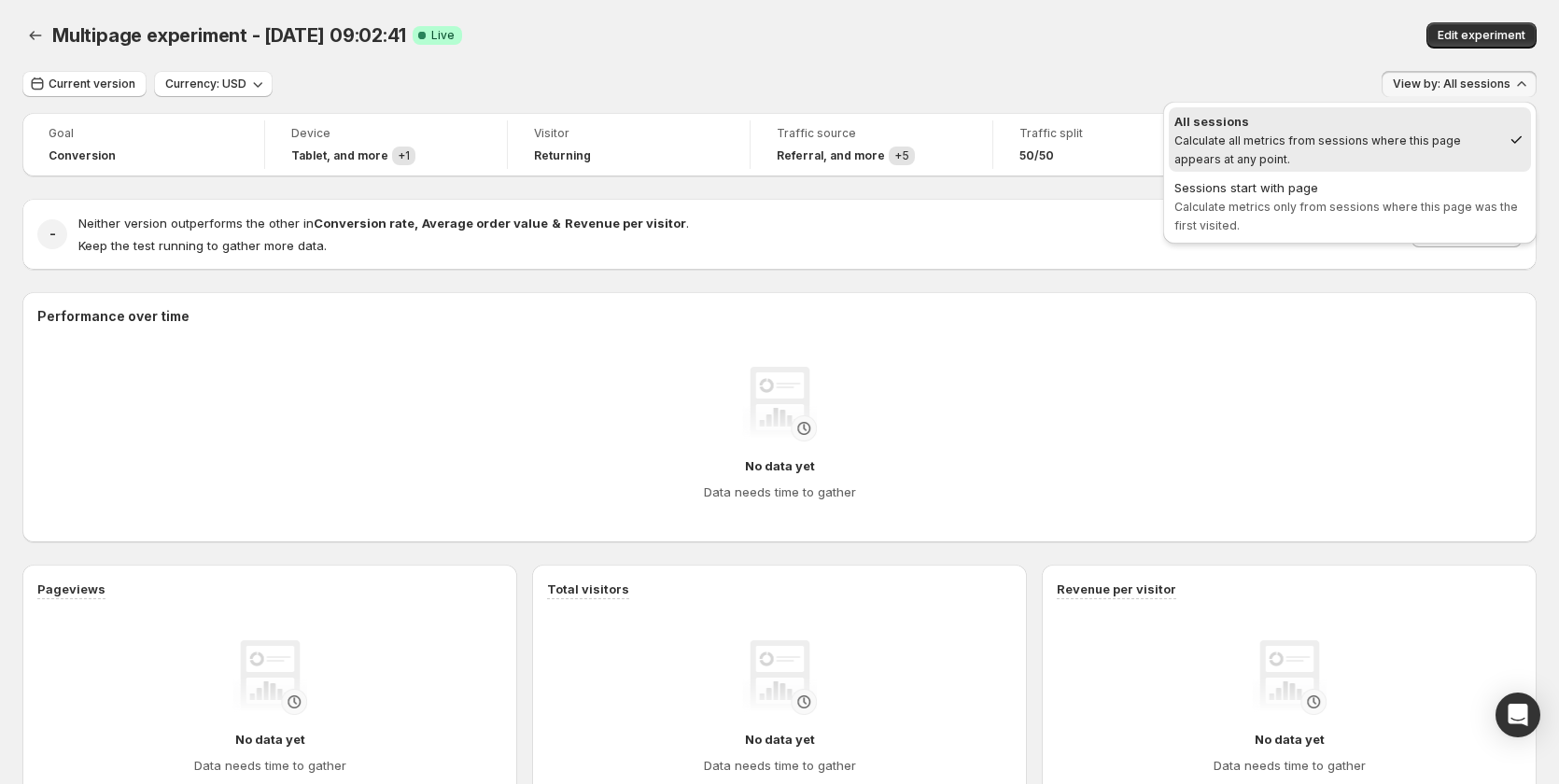
click at [1023, 9] on div "Multipage experiment - [DATE] 09:02:41. This page is ready Multipage experiment…" at bounding box center [780, 35] width 1514 height 71
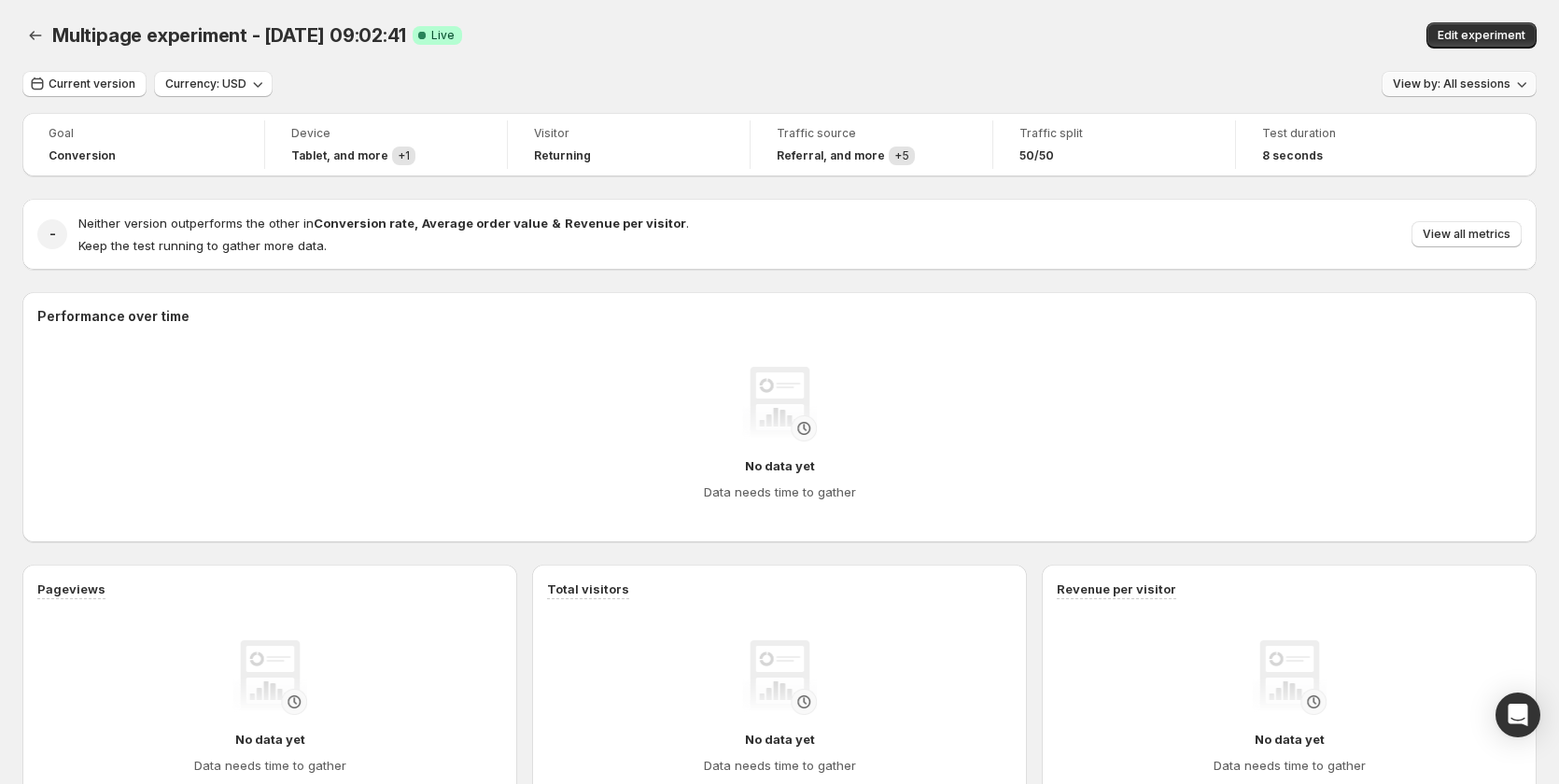
click at [1451, 79] on span "View by: All sessions" at bounding box center [1452, 84] width 117 height 15
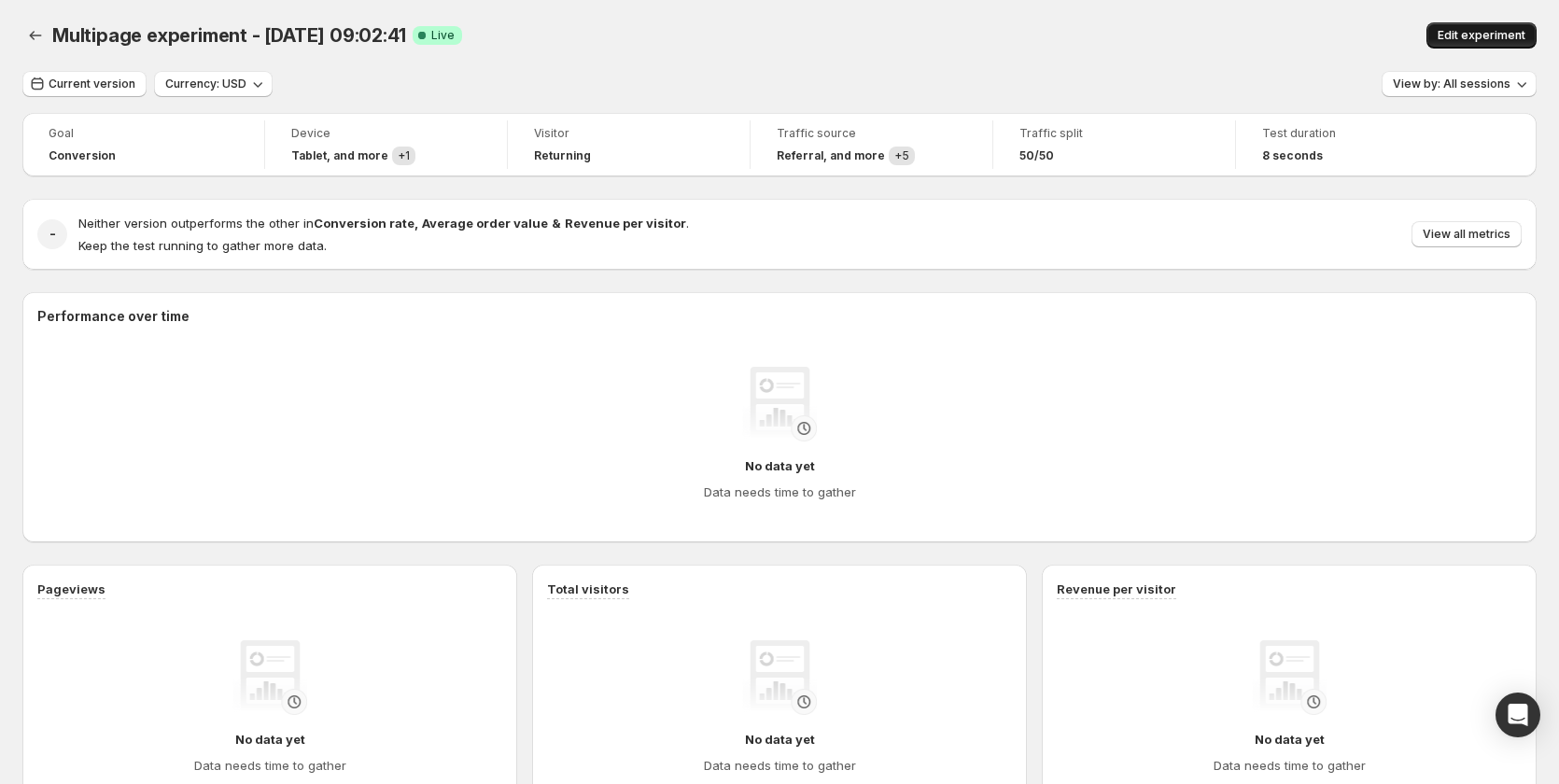
click at [1479, 43] on button "Edit experiment" at bounding box center [1481, 36] width 110 height 27
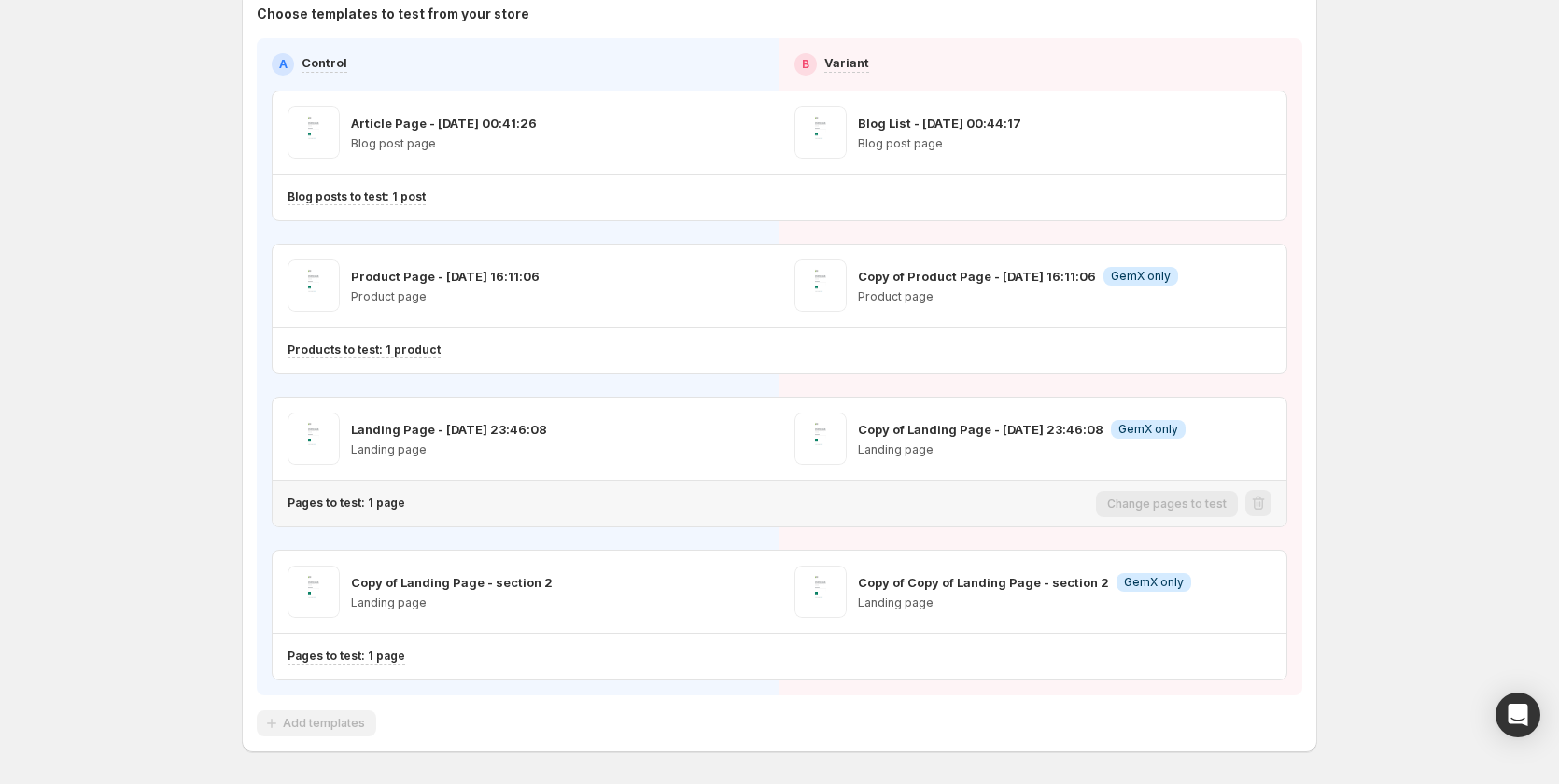
scroll to position [233, 0]
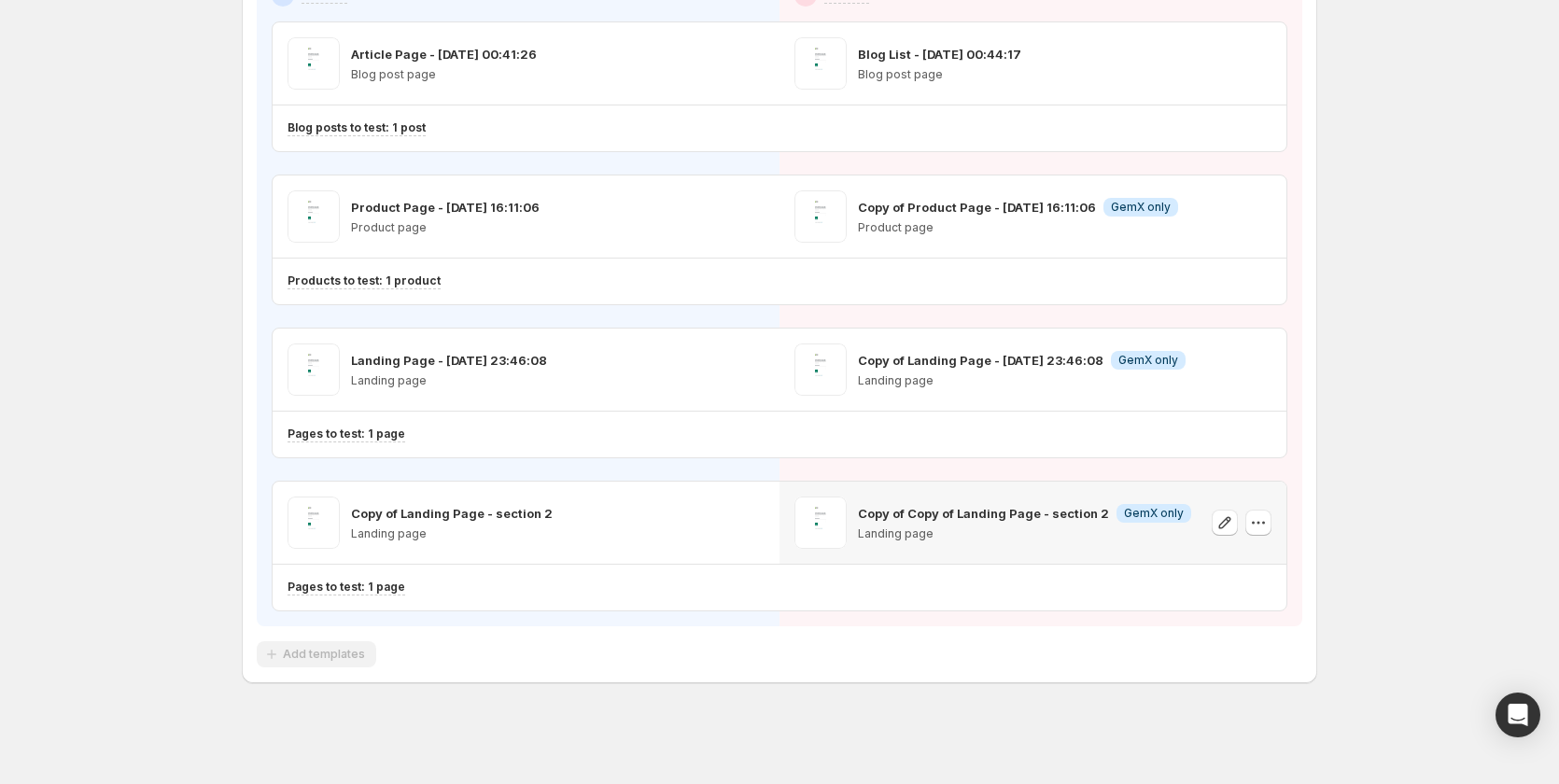
drag, startPoint x: 1268, startPoint y: 530, endPoint x: 1332, endPoint y: 530, distance: 64.0
click at [1267, 530] on icon "button" at bounding box center [1259, 523] width 19 height 19
click at [1255, 528] on icon "button" at bounding box center [1259, 523] width 19 height 19
click at [1365, 419] on div "Multipage experiment - [DATE] 09:02:41. This page is ready Multipage experiment…" at bounding box center [780, 276] width 1559 height 1017
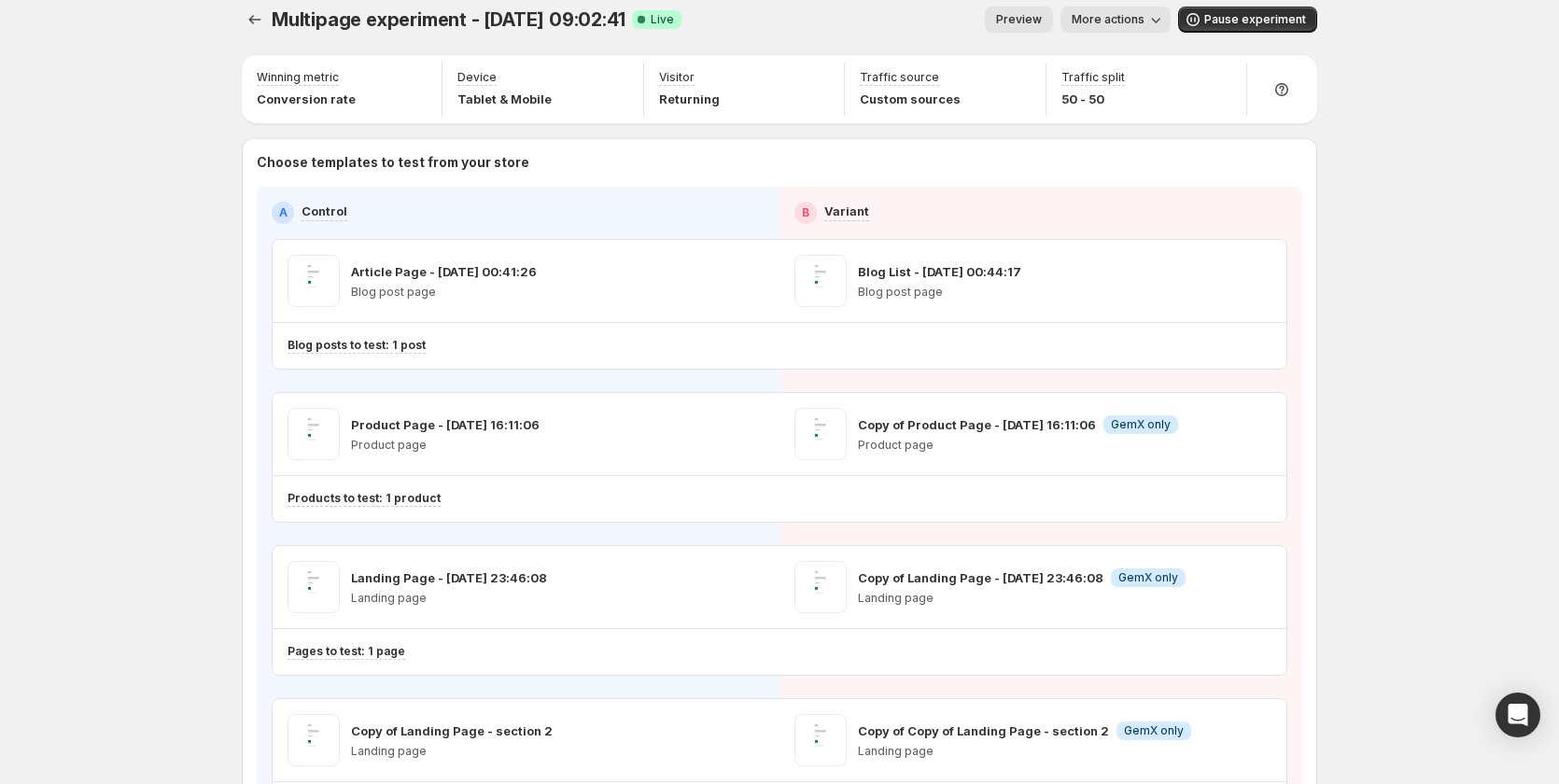
scroll to position [0, 0]
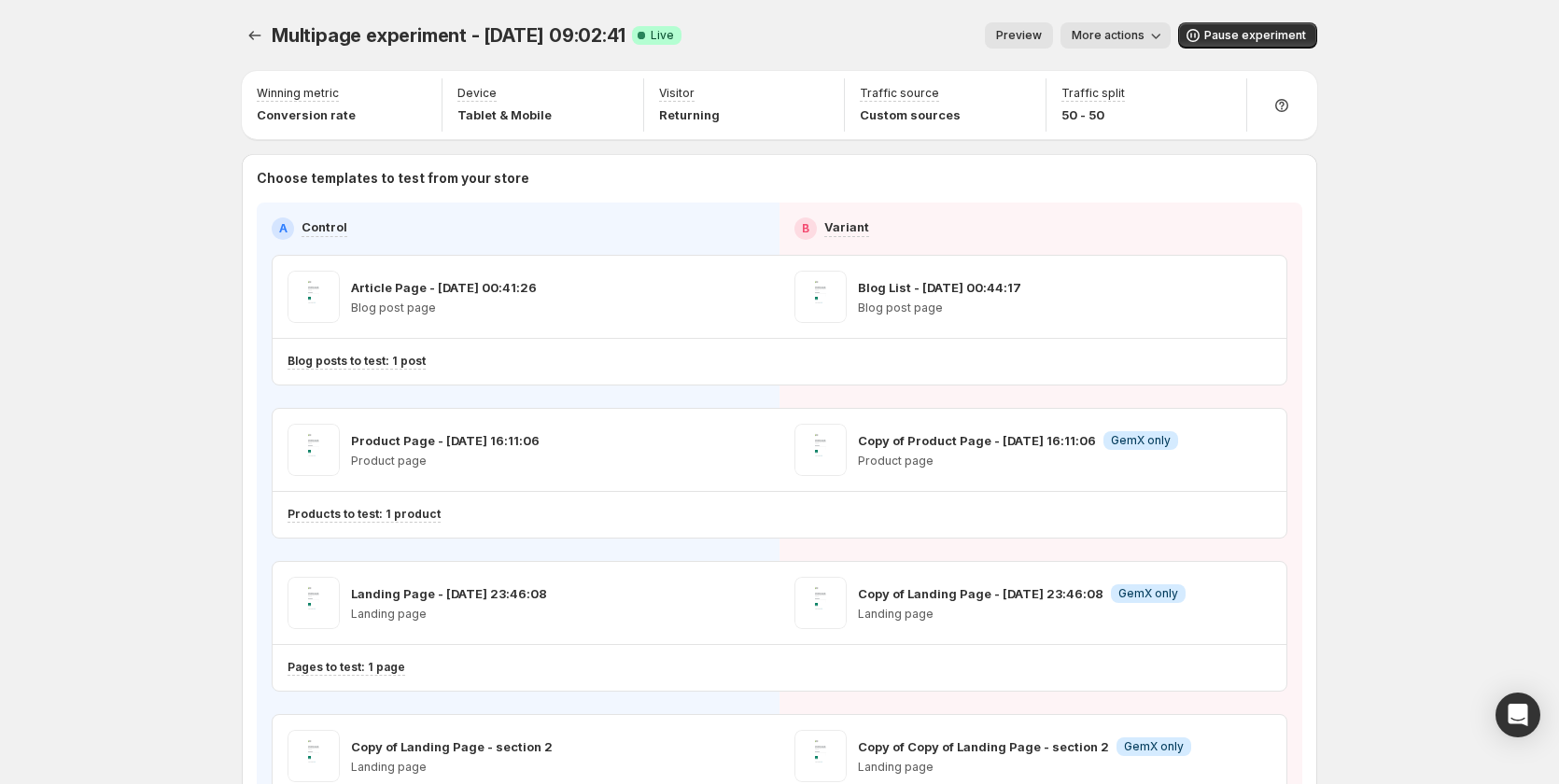
click at [1114, 37] on span "More actions" at bounding box center [1108, 36] width 73 height 15
click at [1352, 184] on div "Multipage experiment - [DATE] 09:02:41. This page is ready Multipage experiment…" at bounding box center [780, 508] width 1559 height 1017
